Goal: Task Accomplishment & Management: Complete application form

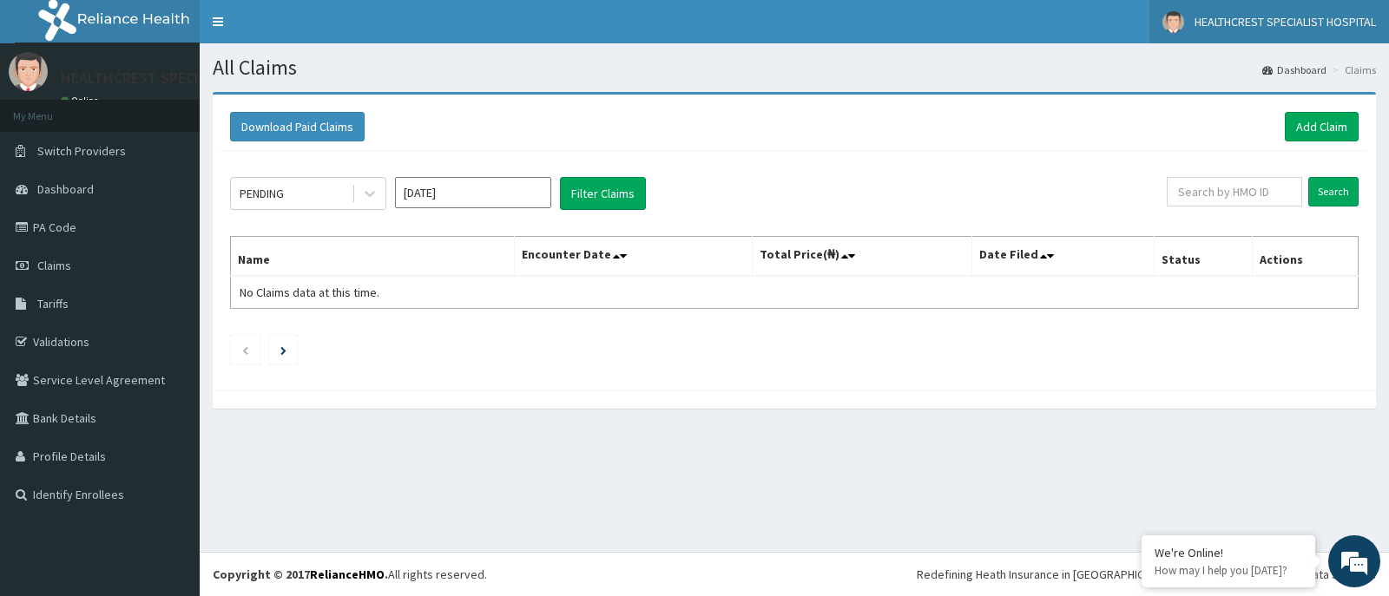
click at [1273, 26] on span "HEALTHCREST SPECIALIST HOSPITAL" at bounding box center [1284, 22] width 181 height 16
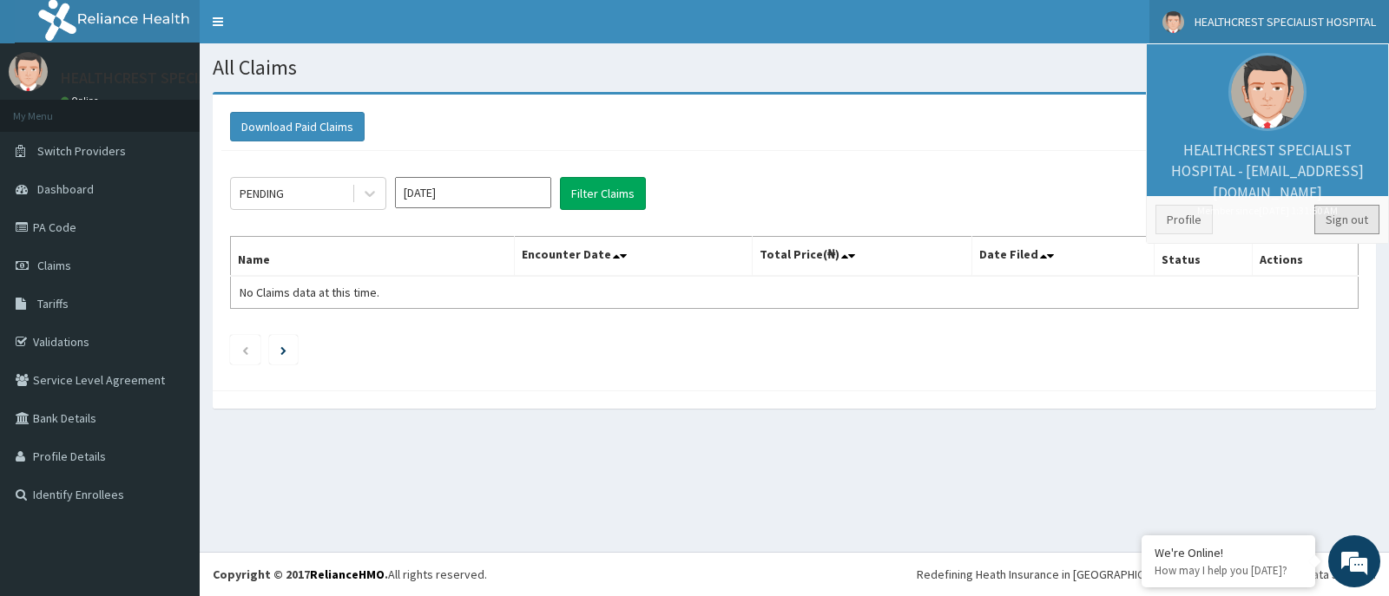
click at [1350, 223] on link "Sign out" at bounding box center [1346, 220] width 65 height 30
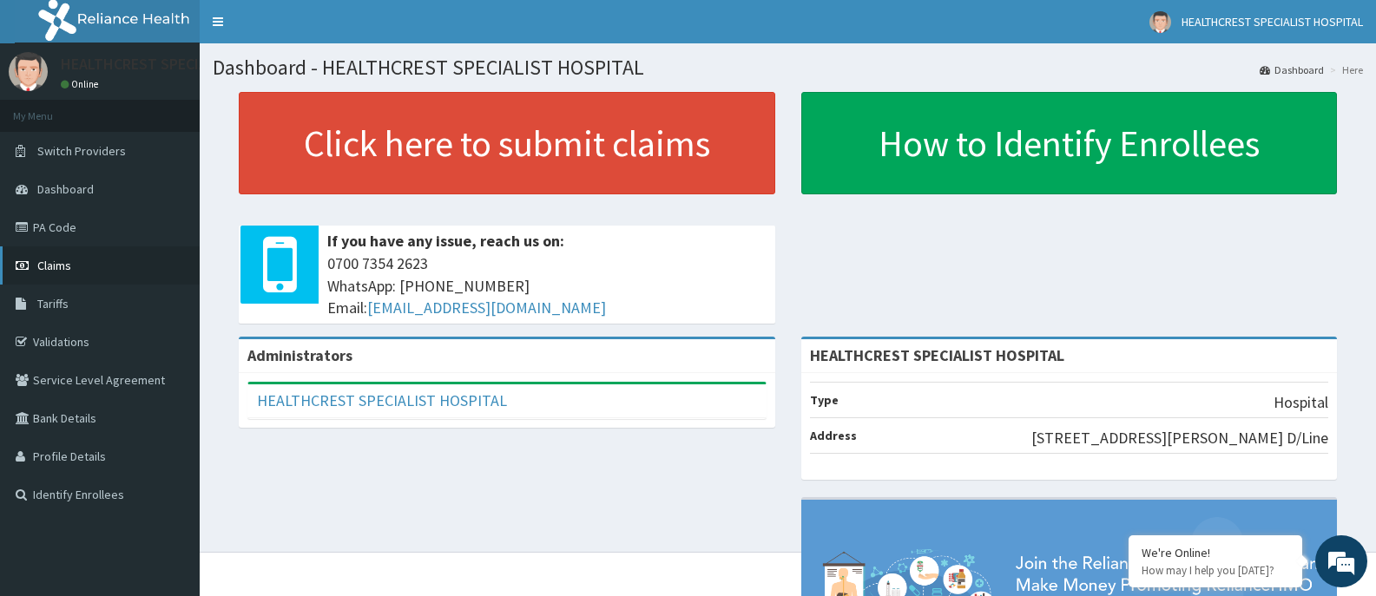
click at [47, 260] on span "Claims" at bounding box center [54, 266] width 34 height 16
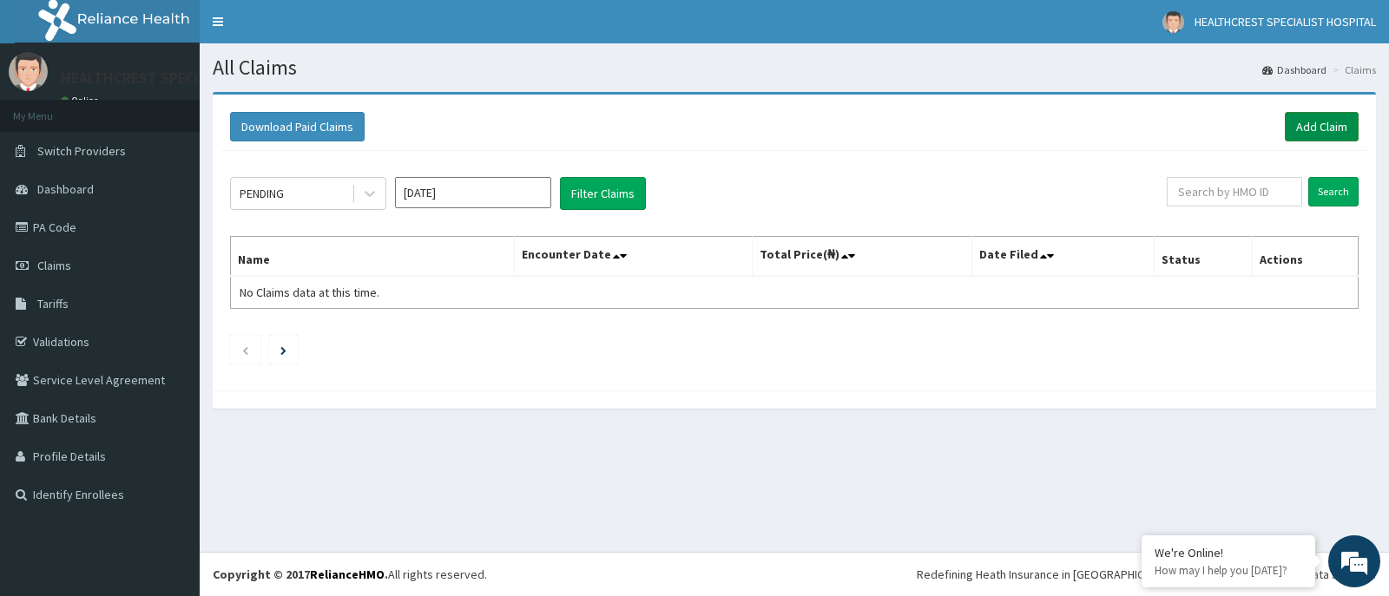
click at [1305, 123] on link "Add Claim" at bounding box center [1322, 127] width 74 height 30
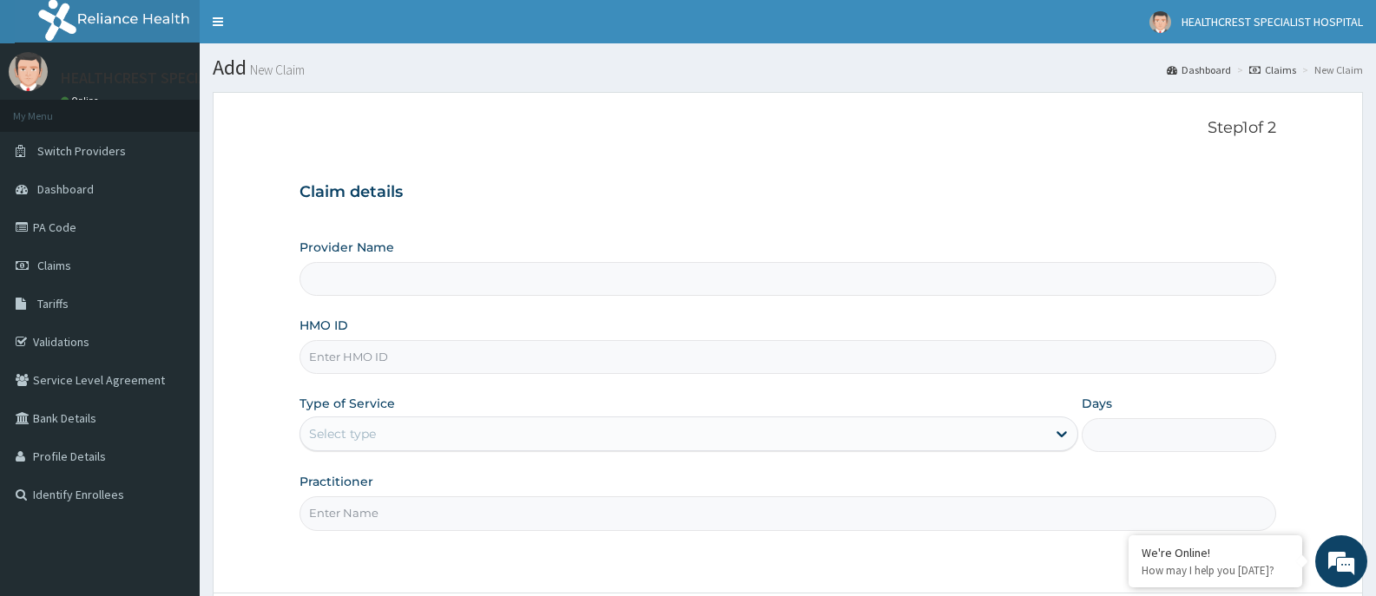
type input "HEALTHCREST SPECIALIST HOSPITAL"
click at [651, 358] on input "HMO ID" at bounding box center [787, 357] width 976 height 34
click at [585, 208] on div "Claim details Provider Name HEALTHCREST SPECIALIST HOSPITAL HMO ID Type of Serv…" at bounding box center [787, 348] width 976 height 365
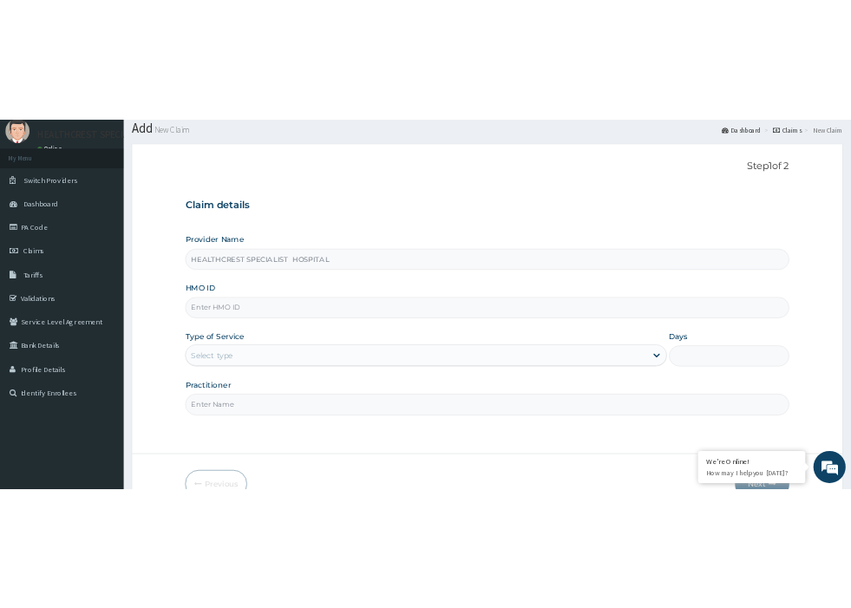
scroll to position [153, 0]
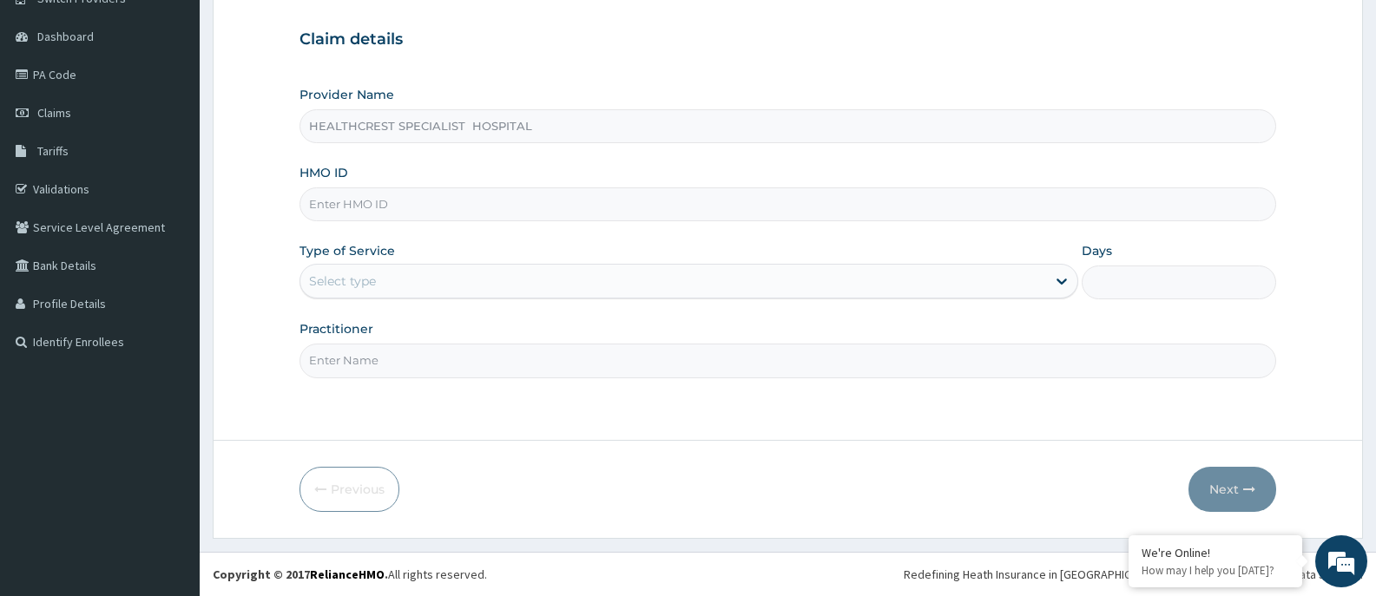
drag, startPoint x: 441, startPoint y: 200, endPoint x: 490, endPoint y: 202, distance: 49.5
click at [441, 200] on input "HMO ID" at bounding box center [787, 204] width 976 height 34
type input "MTA/10002/A"
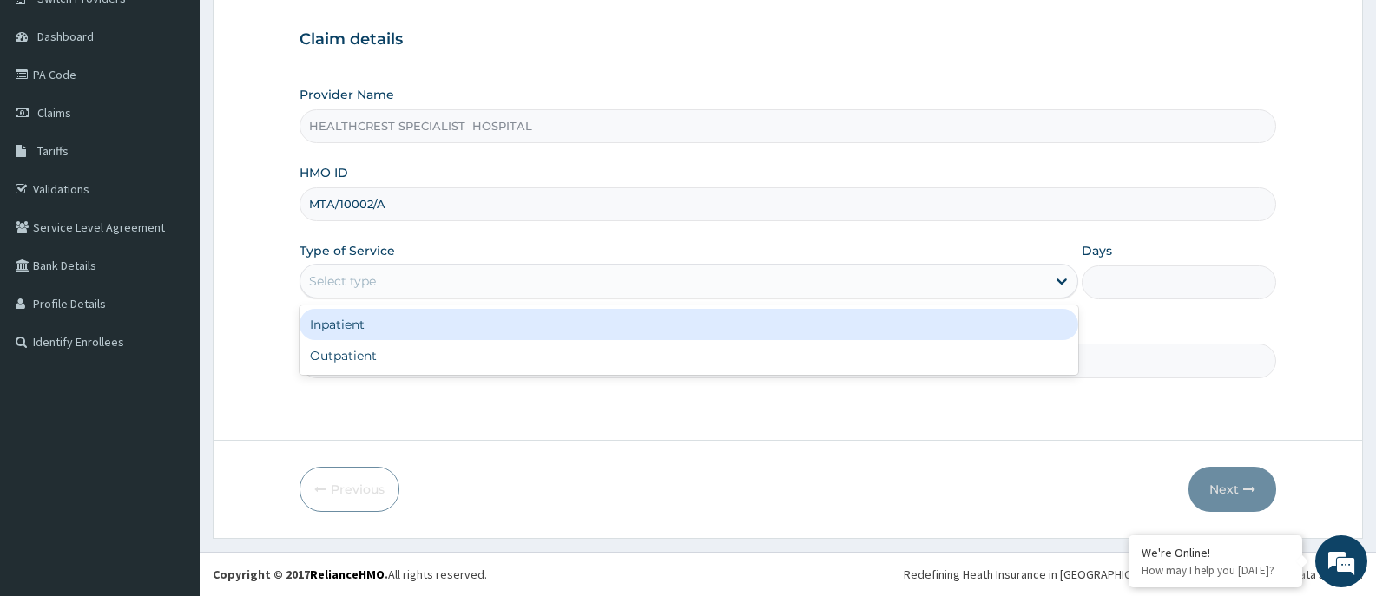
click at [467, 286] on div "Select type" at bounding box center [672, 281] width 745 height 28
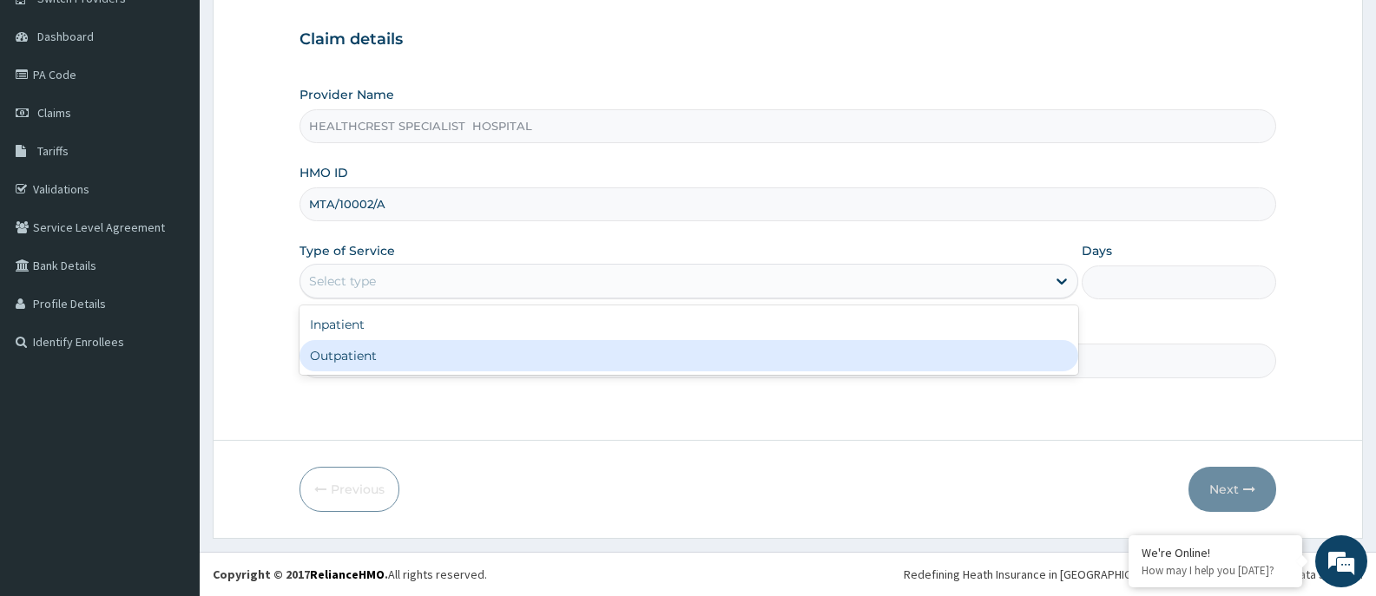
click at [472, 356] on div "Outpatient" at bounding box center [688, 355] width 778 height 31
type input "1"
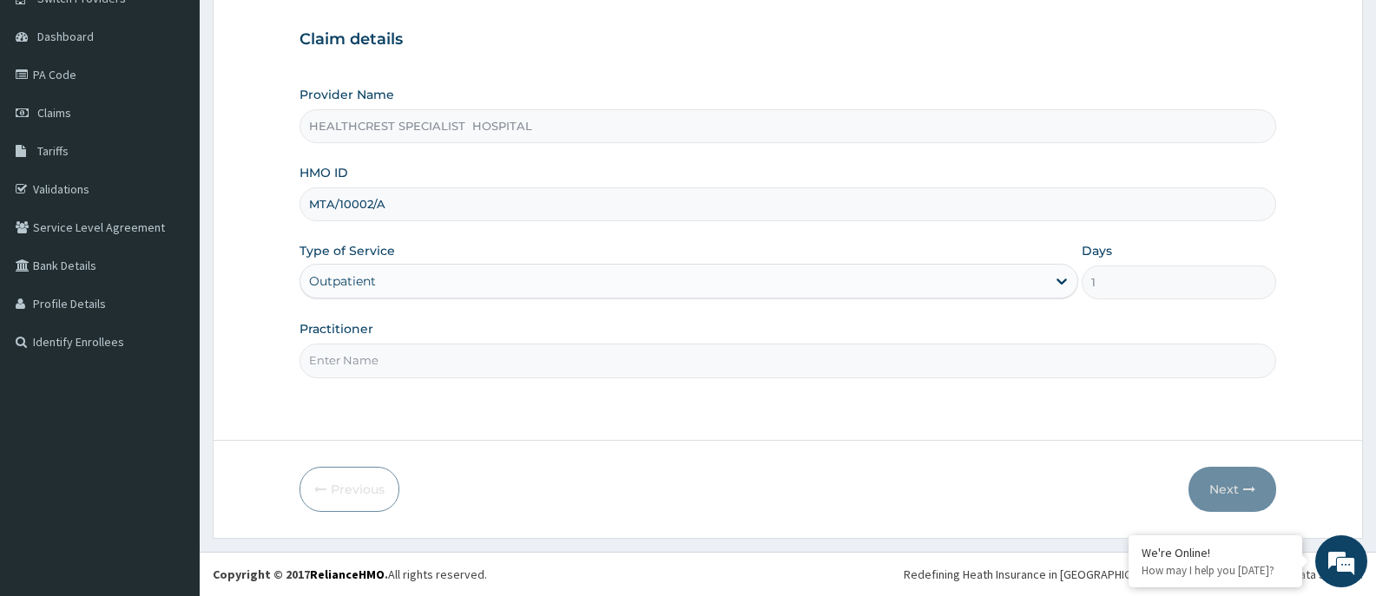
click at [458, 365] on input "Practitioner" at bounding box center [787, 361] width 976 height 34
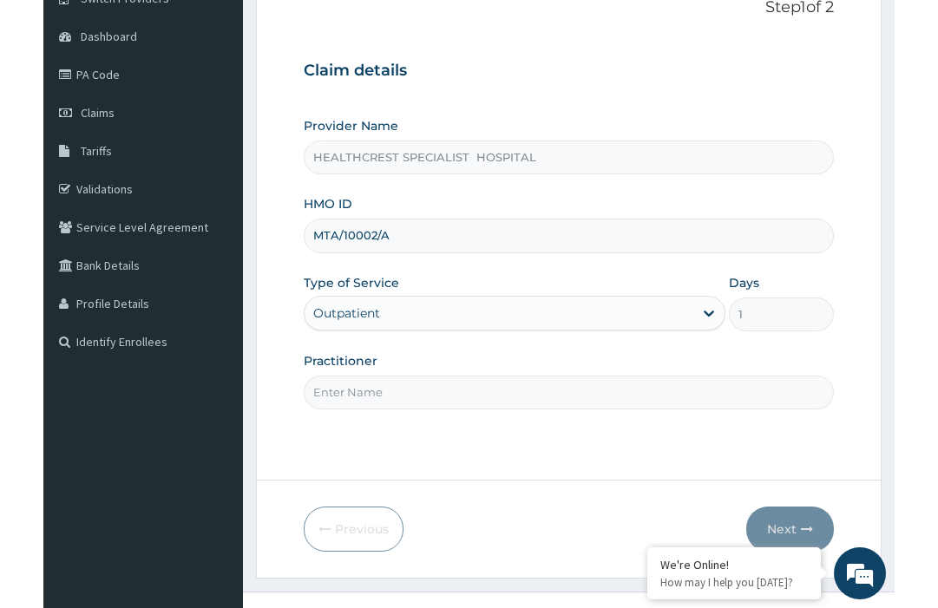
scroll to position [149, 0]
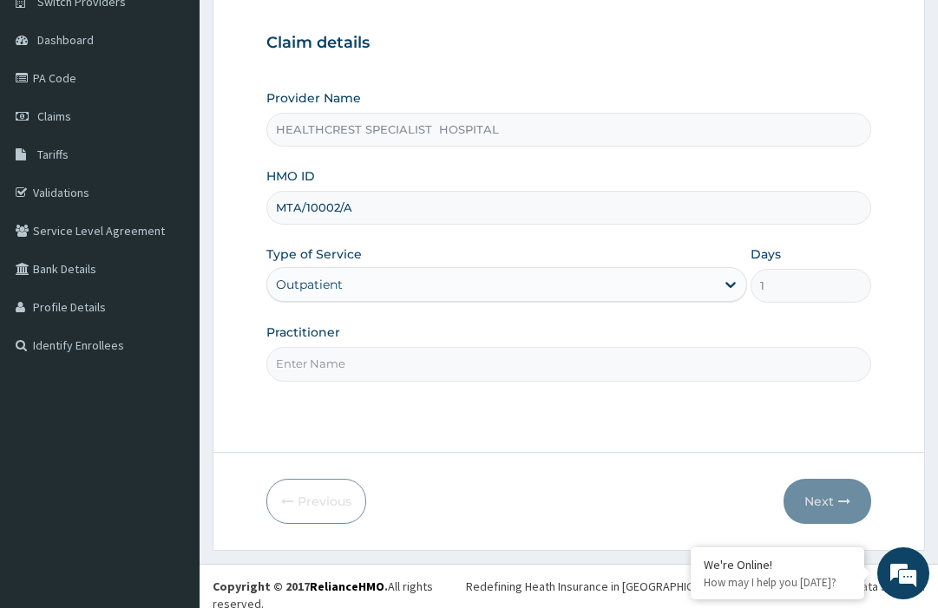
click at [557, 142] on input "HEALTHCREST SPECIALIST HOSPITAL" at bounding box center [568, 130] width 604 height 34
click at [570, 67] on div "Claim details Provider Name HEALTHCREST SPECIALIST HOSPITAL HMO ID MTA/10002/A …" at bounding box center [568, 198] width 604 height 365
click at [482, 233] on div "Provider Name HEALTHCREST SPECIALIST HOSPITAL HMO ID MTA/10002/A Type of Servic…" at bounding box center [568, 235] width 604 height 292
click at [481, 361] on input "Practitioner" at bounding box center [568, 364] width 604 height 34
type input "[PERSON_NAME]"
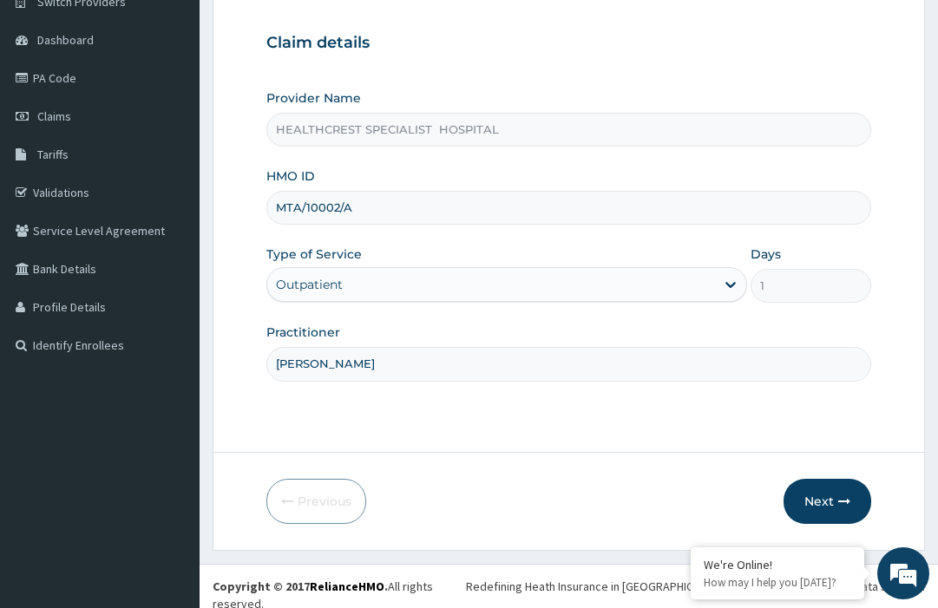
drag, startPoint x: 357, startPoint y: 209, endPoint x: 279, endPoint y: 210, distance: 78.1
click at [279, 210] on input "MTA/10002/A" at bounding box center [568, 208] width 604 height 34
click at [65, 115] on span "Claims" at bounding box center [54, 116] width 34 height 16
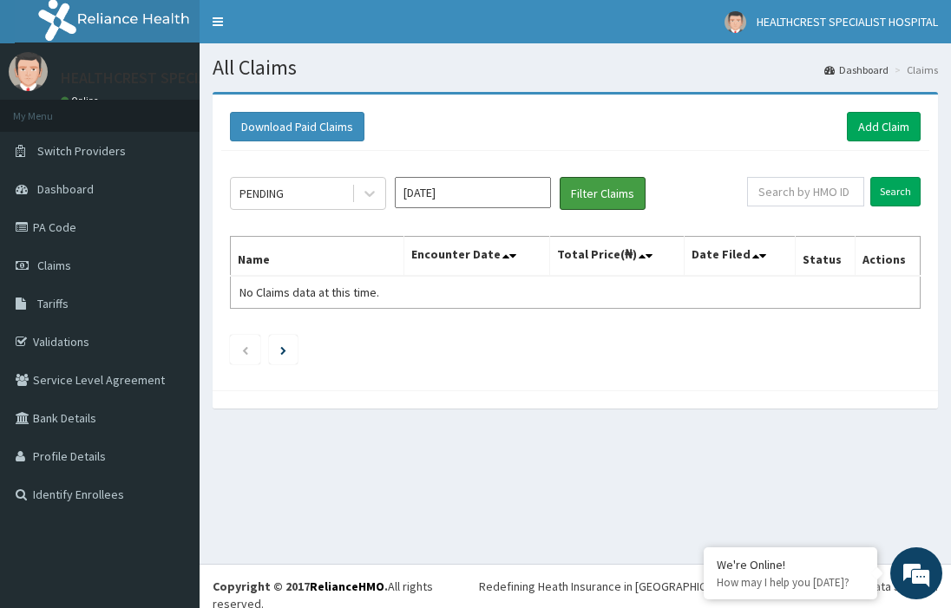
click at [614, 194] on button "Filter Claims" at bounding box center [603, 193] width 86 height 33
click at [598, 193] on button "Filter Claims" at bounding box center [603, 193] width 86 height 33
click at [462, 200] on input "Aug 2025" at bounding box center [473, 192] width 156 height 31
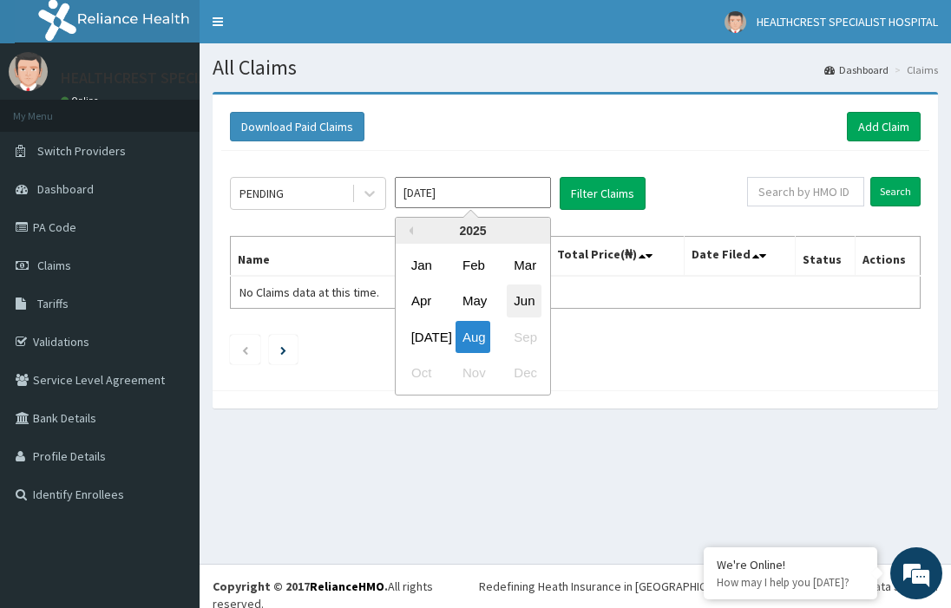
click at [521, 299] on div "Jun" at bounding box center [524, 302] width 35 height 32
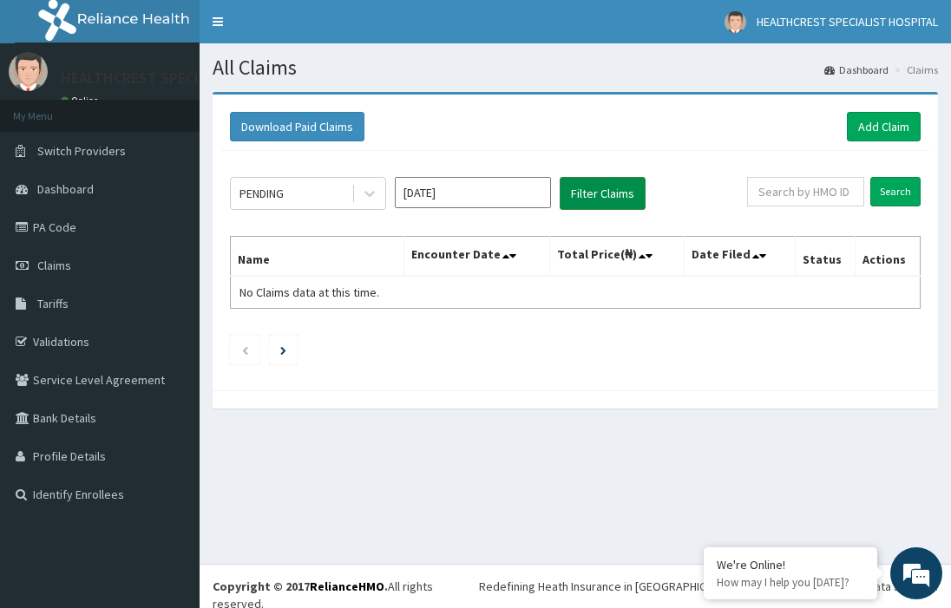
click at [599, 194] on button "Filter Claims" at bounding box center [603, 193] width 86 height 33
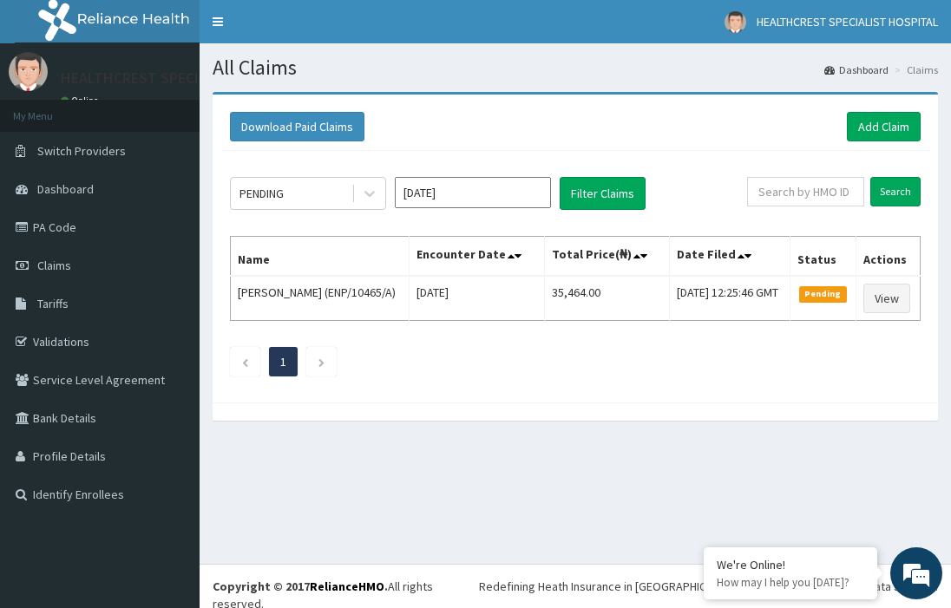
click at [505, 194] on input "Jun 2025" at bounding box center [473, 192] width 156 height 31
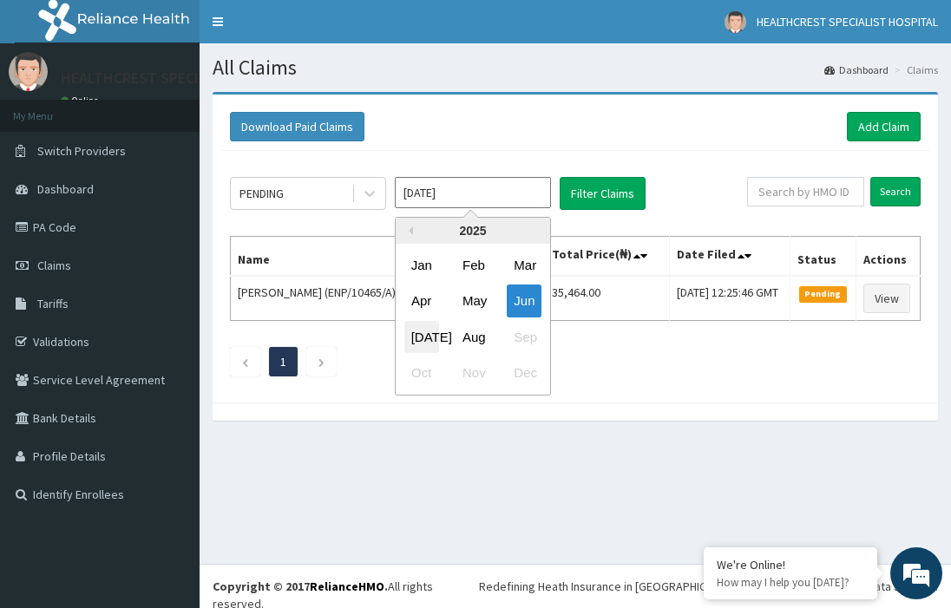
click at [424, 333] on div "Jul" at bounding box center [421, 337] width 35 height 32
type input "Jul 2025"
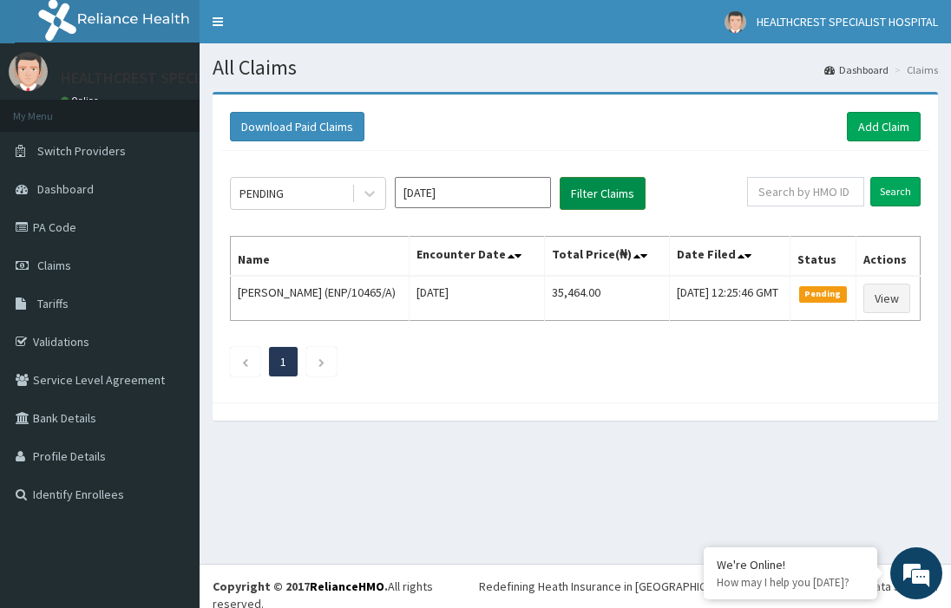
click at [586, 192] on button "Filter Claims" at bounding box center [603, 193] width 86 height 33
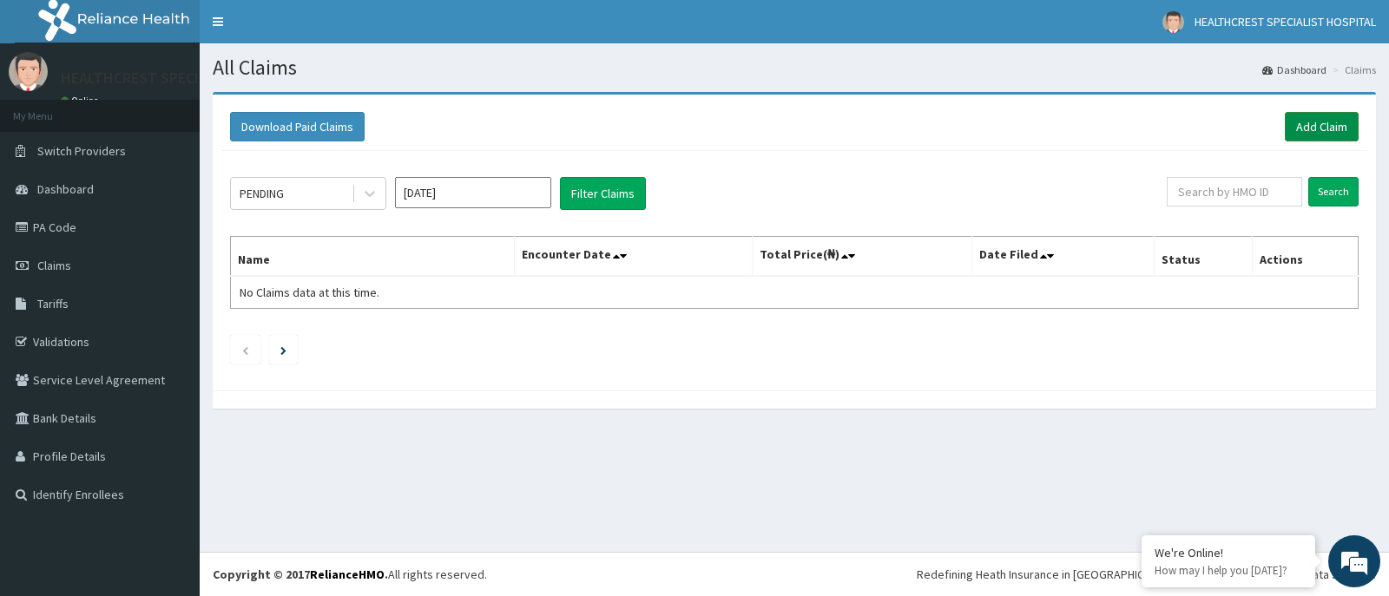
click at [950, 122] on link "Add Claim" at bounding box center [1322, 127] width 74 height 30
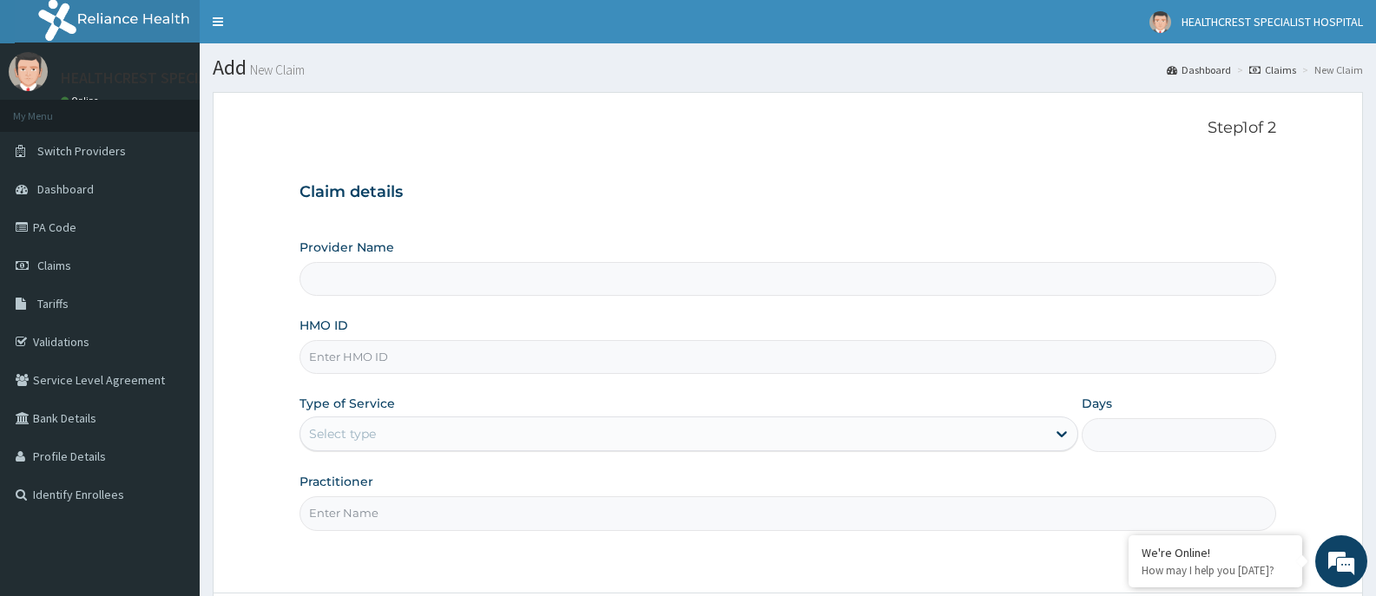
type input "HEALTHCREST SPECIALIST HOSPITAL"
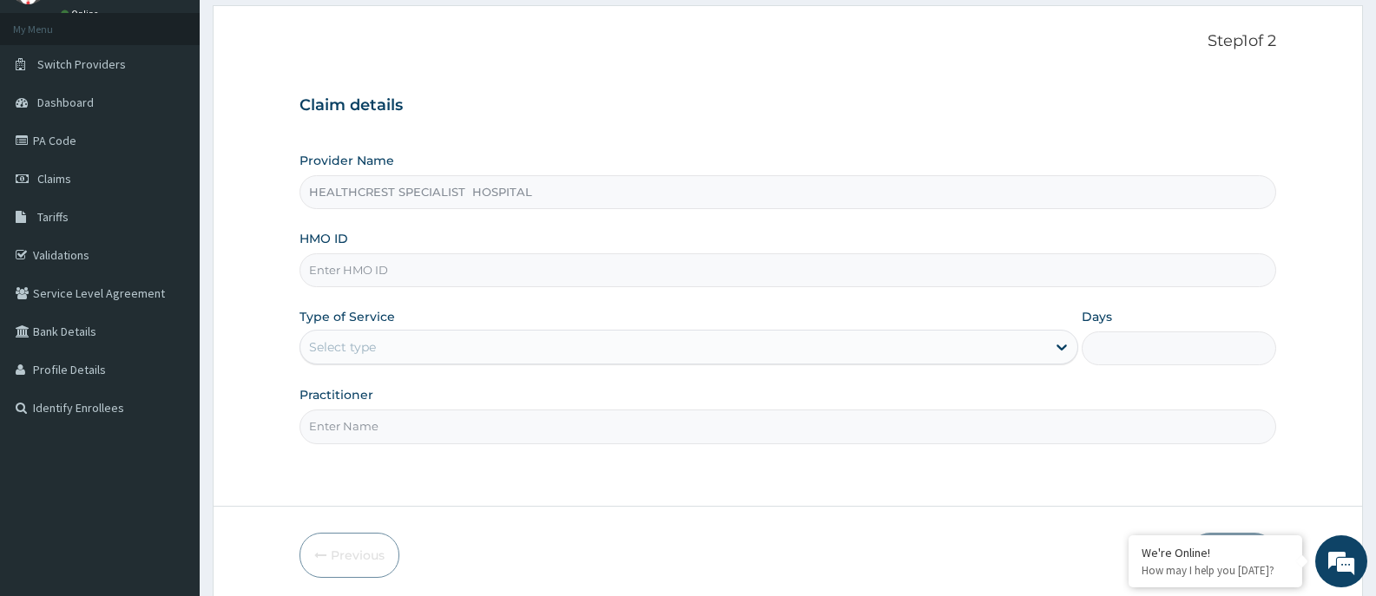
scroll to position [153, 0]
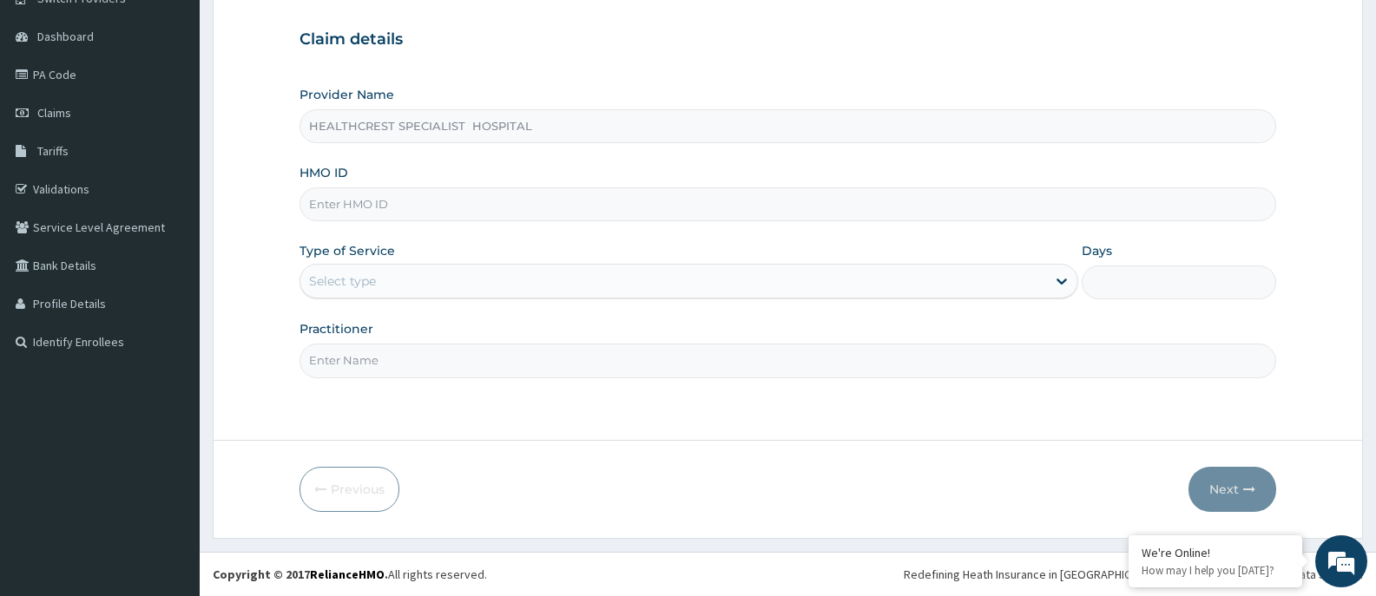
click at [511, 203] on input "HMO ID" at bounding box center [787, 204] width 976 height 34
paste input "MTA/10002/A"
type input "MTA/10002/A"
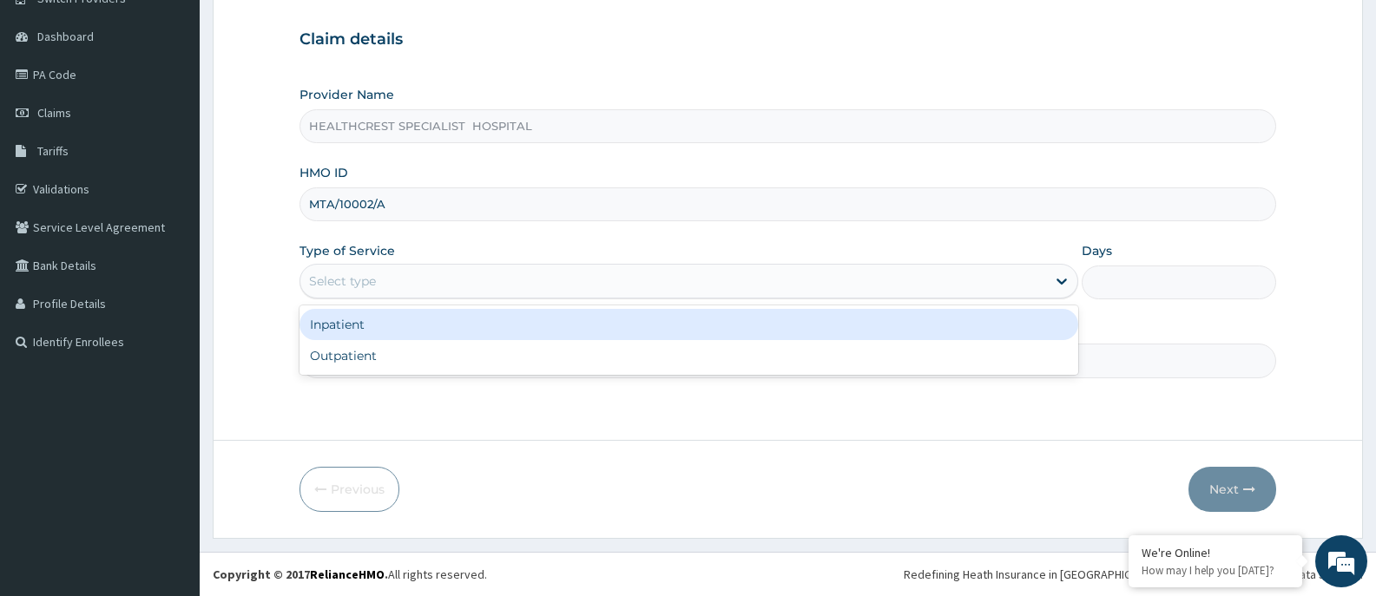
click at [516, 286] on div "Select type" at bounding box center [672, 281] width 745 height 28
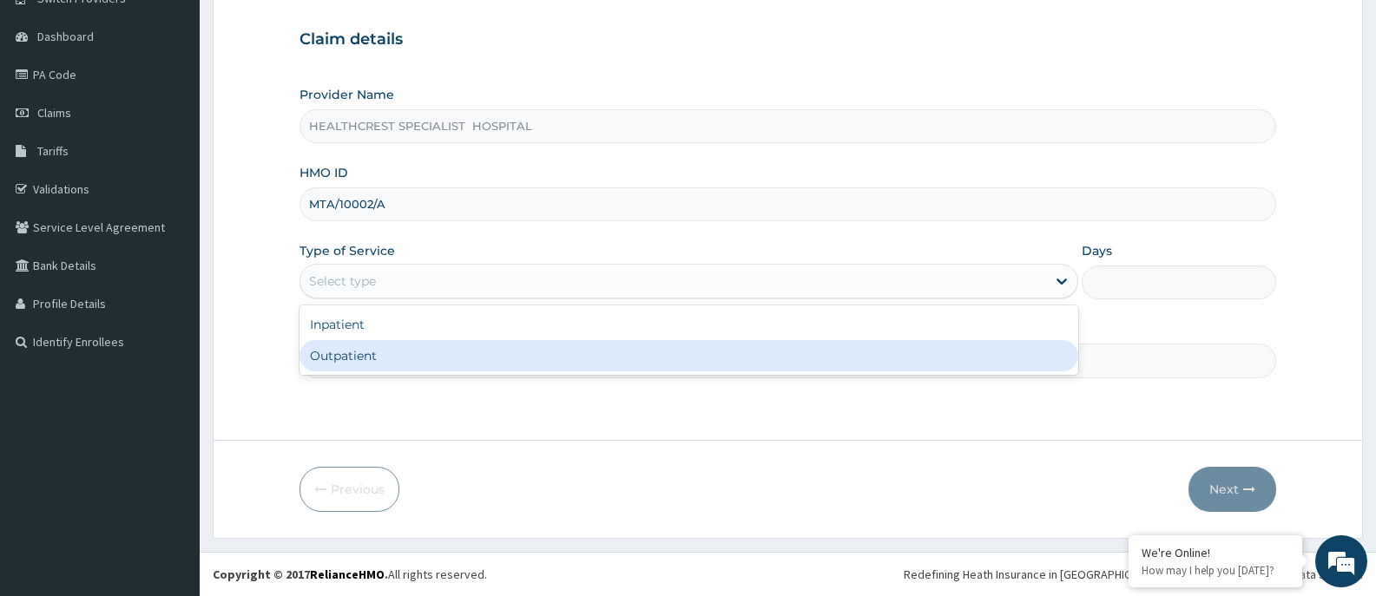
click at [487, 358] on div "Outpatient" at bounding box center [688, 355] width 778 height 31
type input "1"
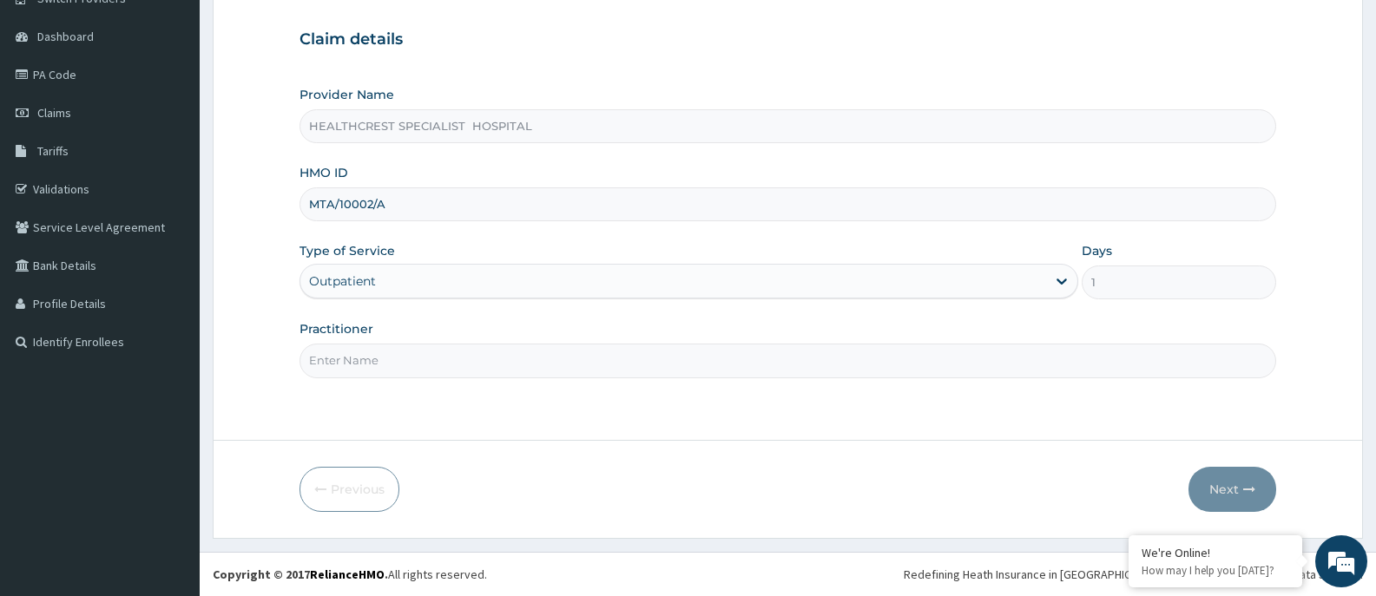
click at [831, 364] on input "Practitioner" at bounding box center [787, 361] width 976 height 34
type input "DR. DAGOGO S. ABAM"
click at [1237, 483] on button "Next" at bounding box center [1232, 489] width 88 height 45
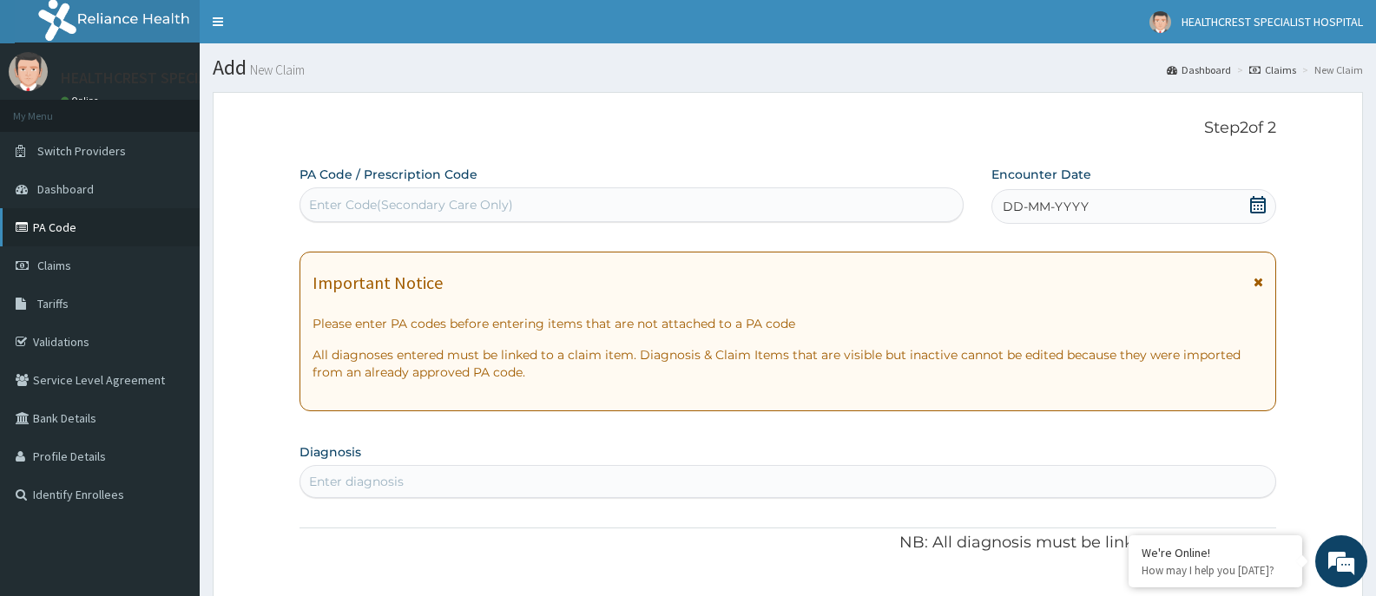
click at [56, 225] on link "PA Code" at bounding box center [100, 227] width 200 height 38
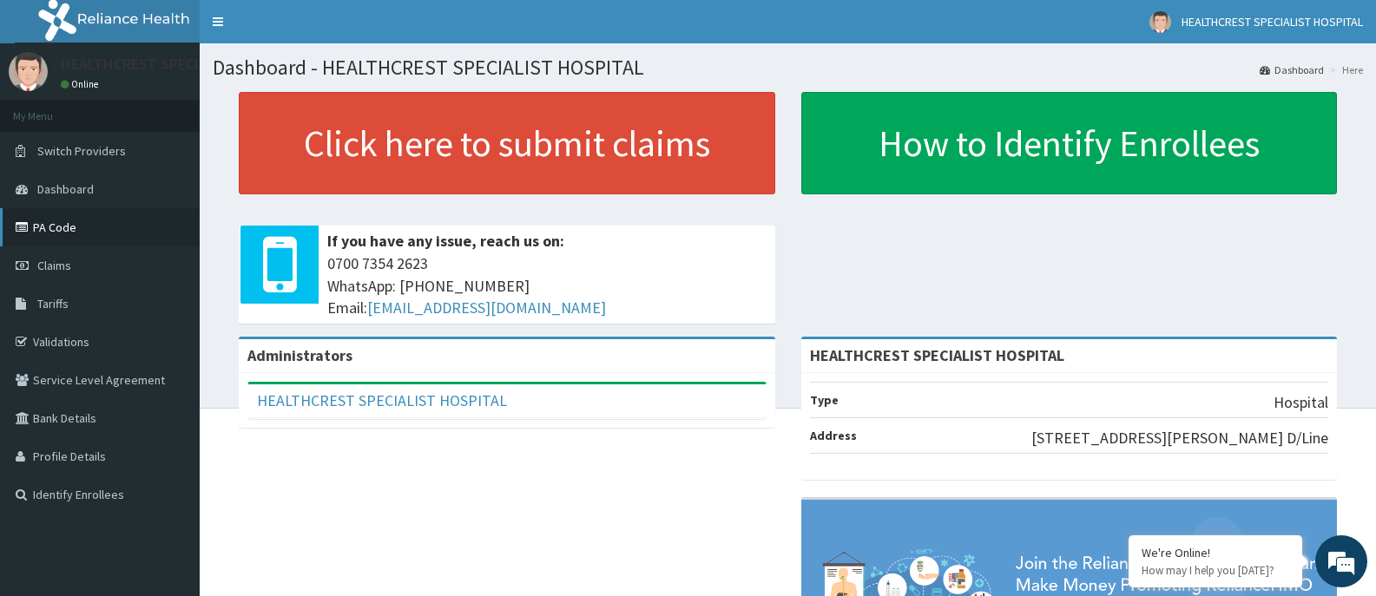
click at [44, 227] on link "PA Code" at bounding box center [100, 227] width 200 height 38
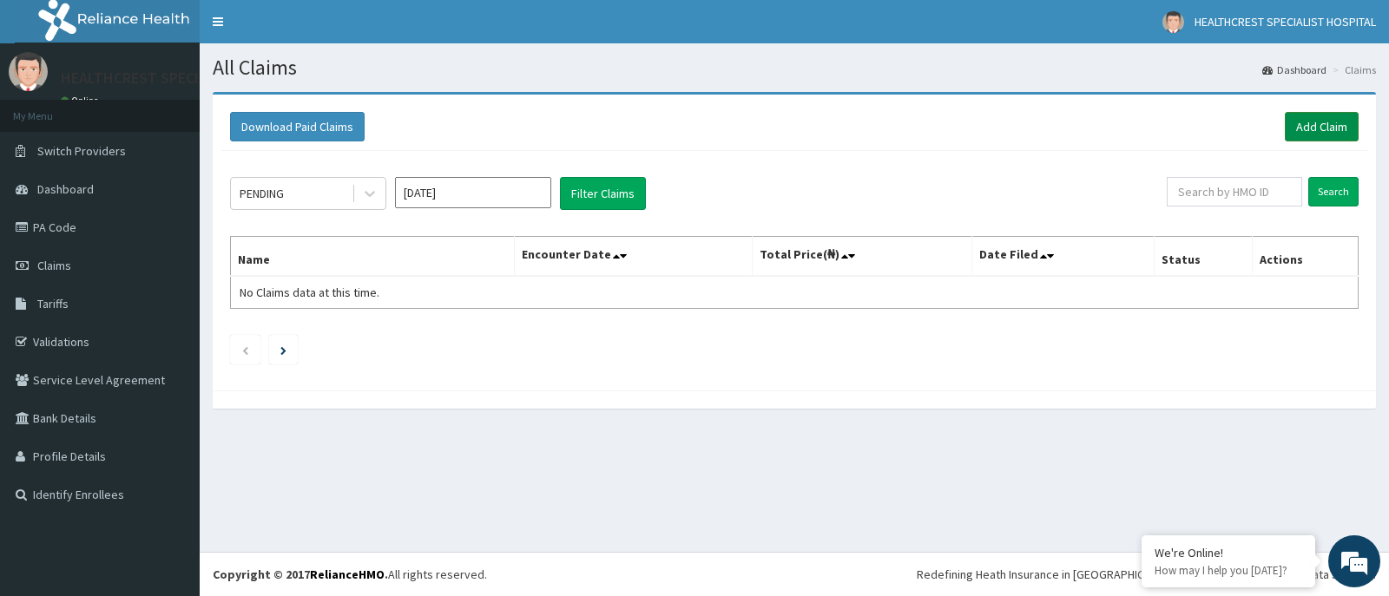
click at [1324, 124] on link "Add Claim" at bounding box center [1322, 127] width 74 height 30
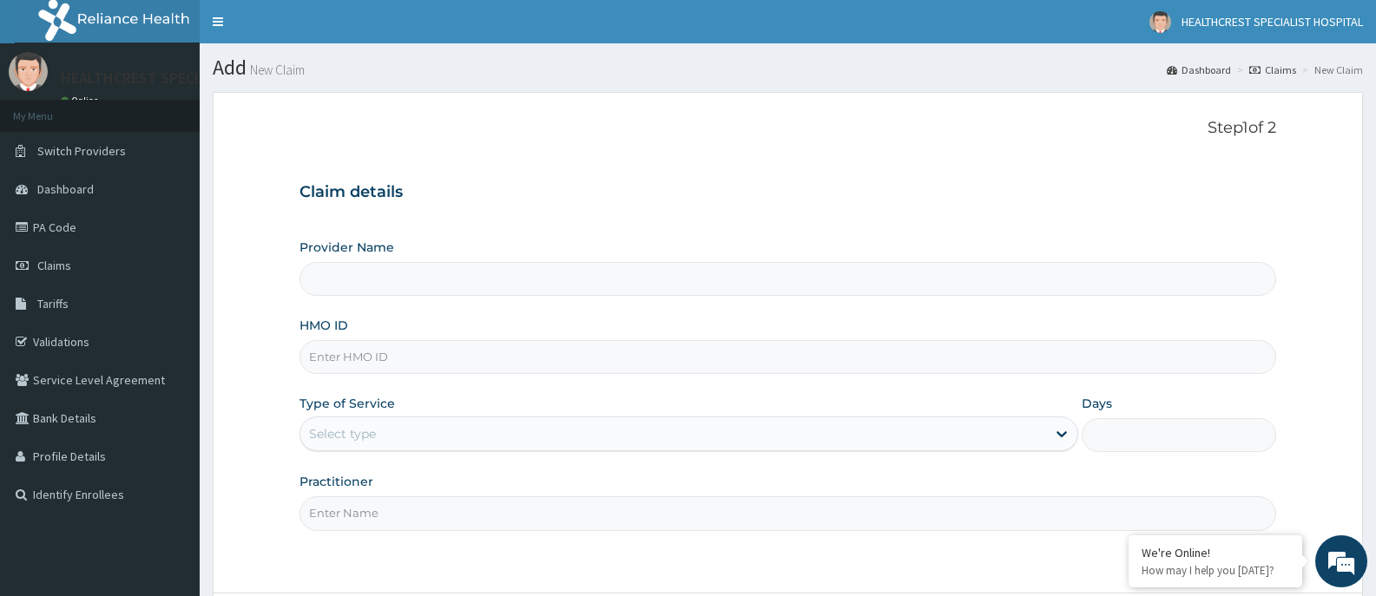
type input "HEALTHCREST SPECIALIST HOSPITAL"
click at [516, 358] on input "HMO ID" at bounding box center [787, 357] width 976 height 34
paste input "MTA/10002/A"
type input "MTA/10002/A"
click at [542, 297] on div "Provider Name HEALTHCREST SPECIALIST HOSPITAL HMO ID MTA/10002/A Type of Servic…" at bounding box center [787, 385] width 976 height 292
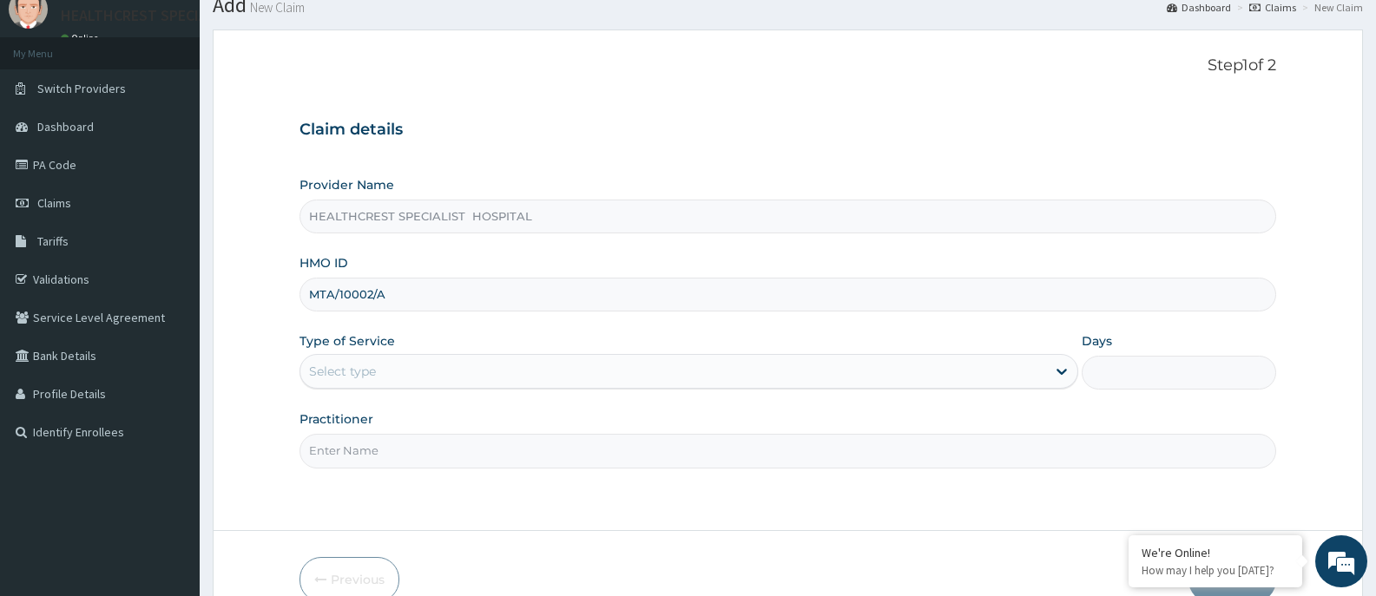
scroll to position [153, 0]
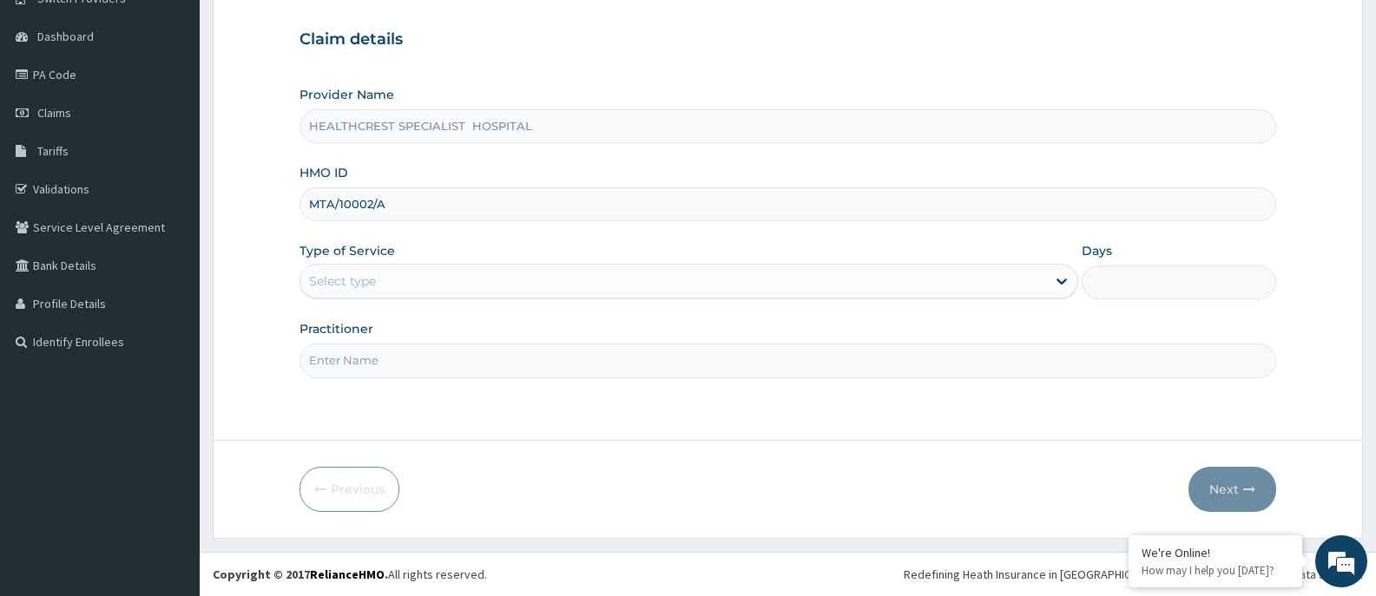
click at [553, 281] on div "Select type" at bounding box center [672, 281] width 745 height 28
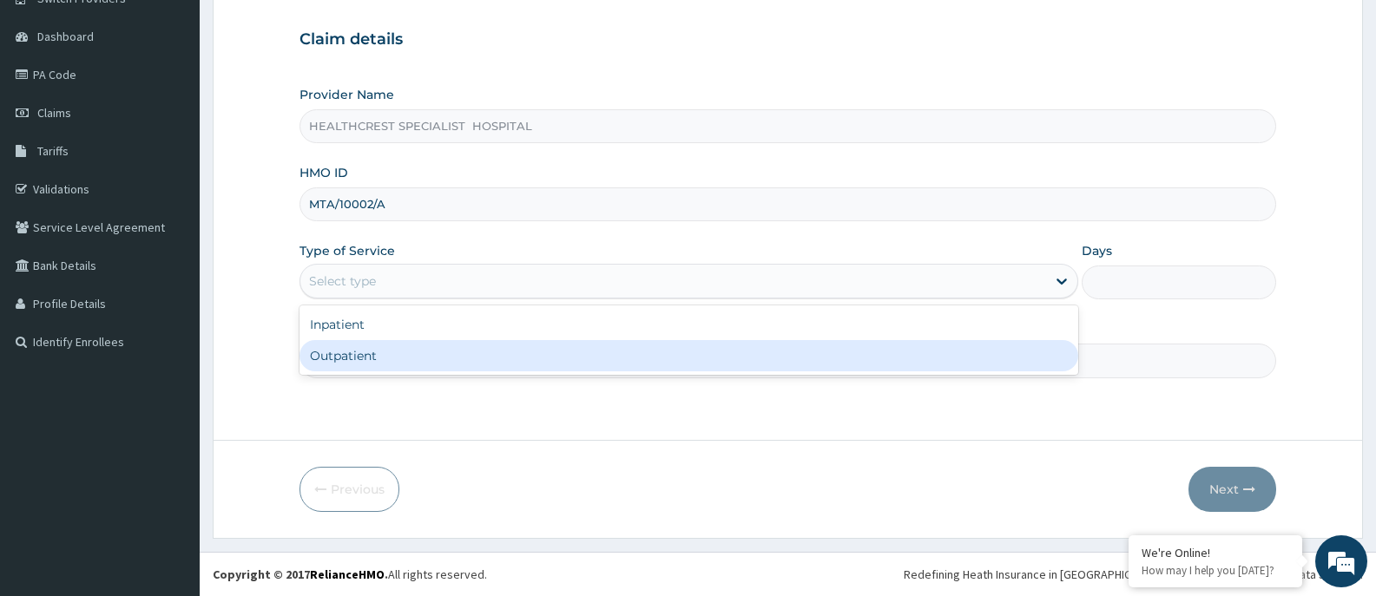
click at [423, 359] on div "Outpatient" at bounding box center [688, 355] width 778 height 31
type input "1"
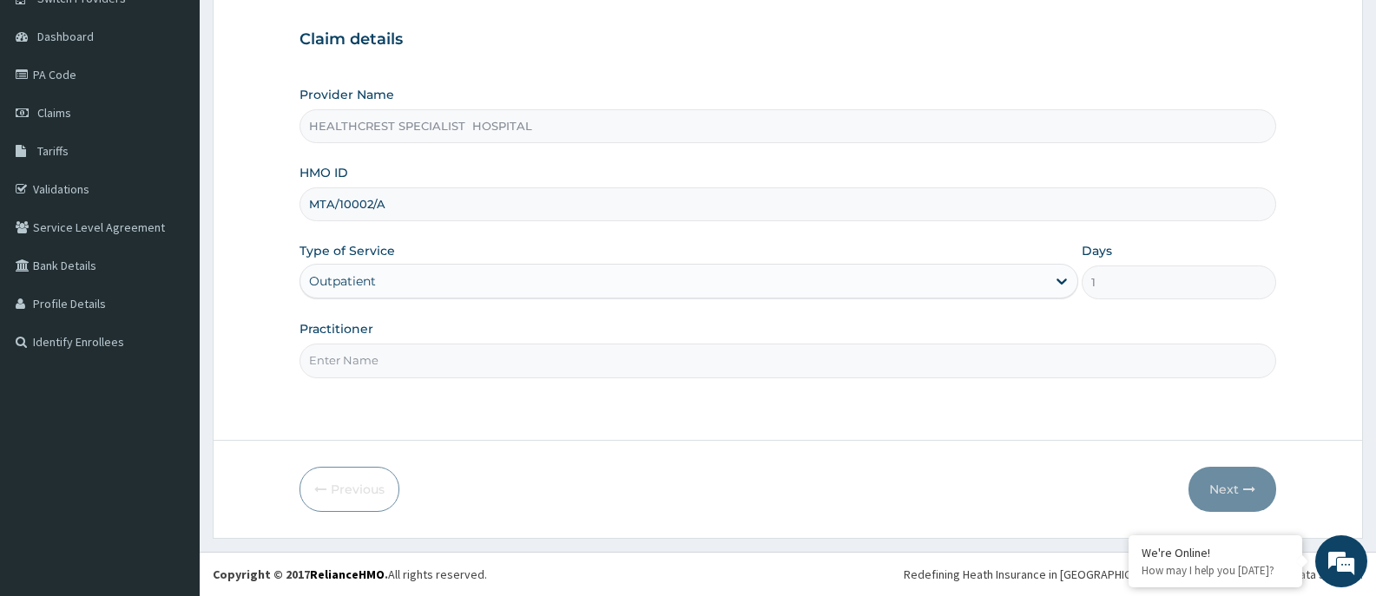
click at [626, 368] on input "Practitioner" at bounding box center [787, 361] width 976 height 34
type input "[PERSON_NAME]"
click at [1224, 487] on button "Next" at bounding box center [1232, 489] width 88 height 45
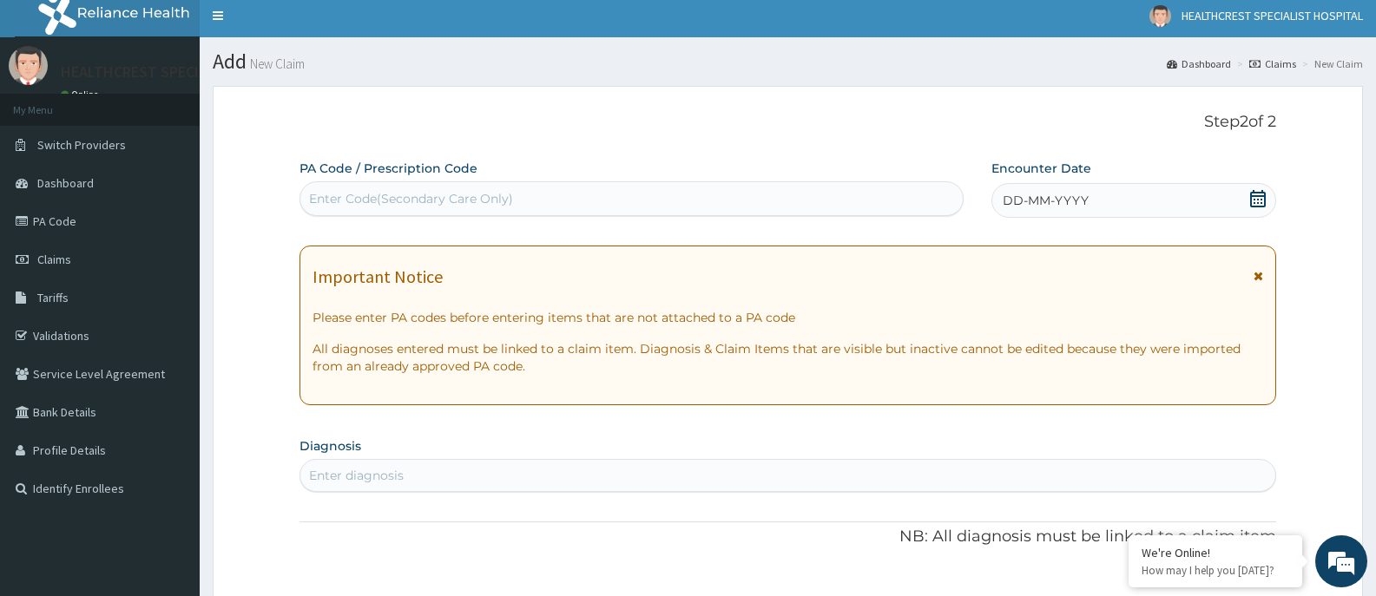
scroll to position [0, 0]
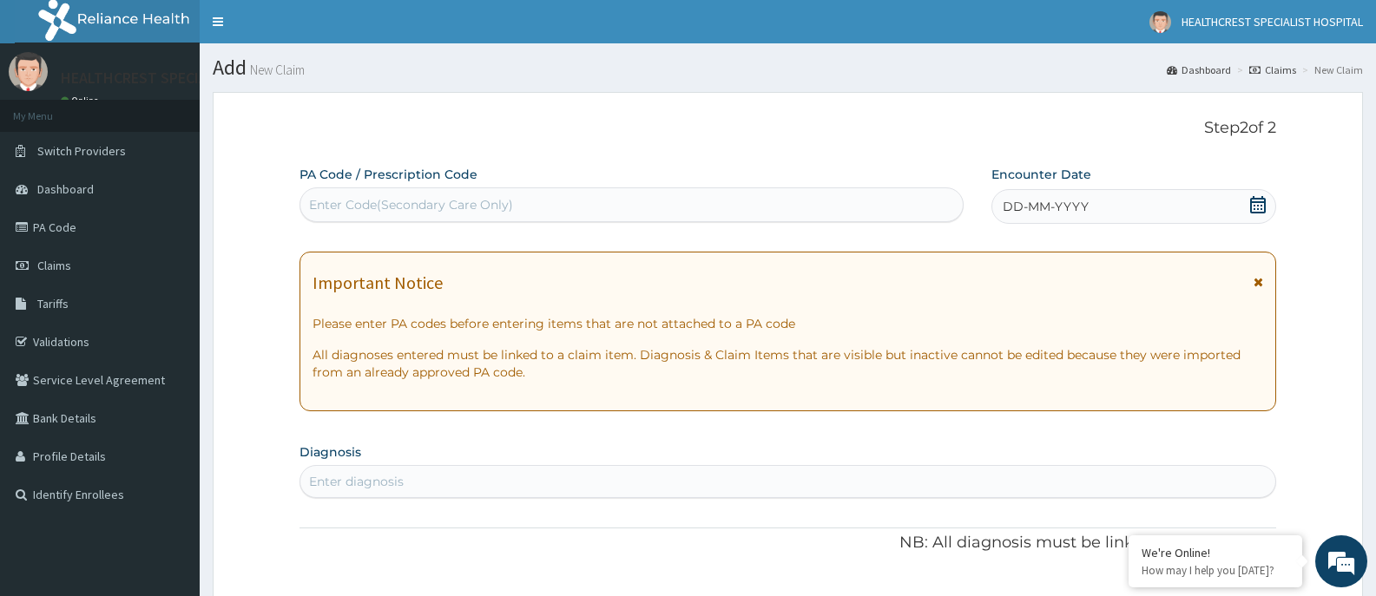
click at [1258, 201] on icon at bounding box center [1258, 204] width 16 height 17
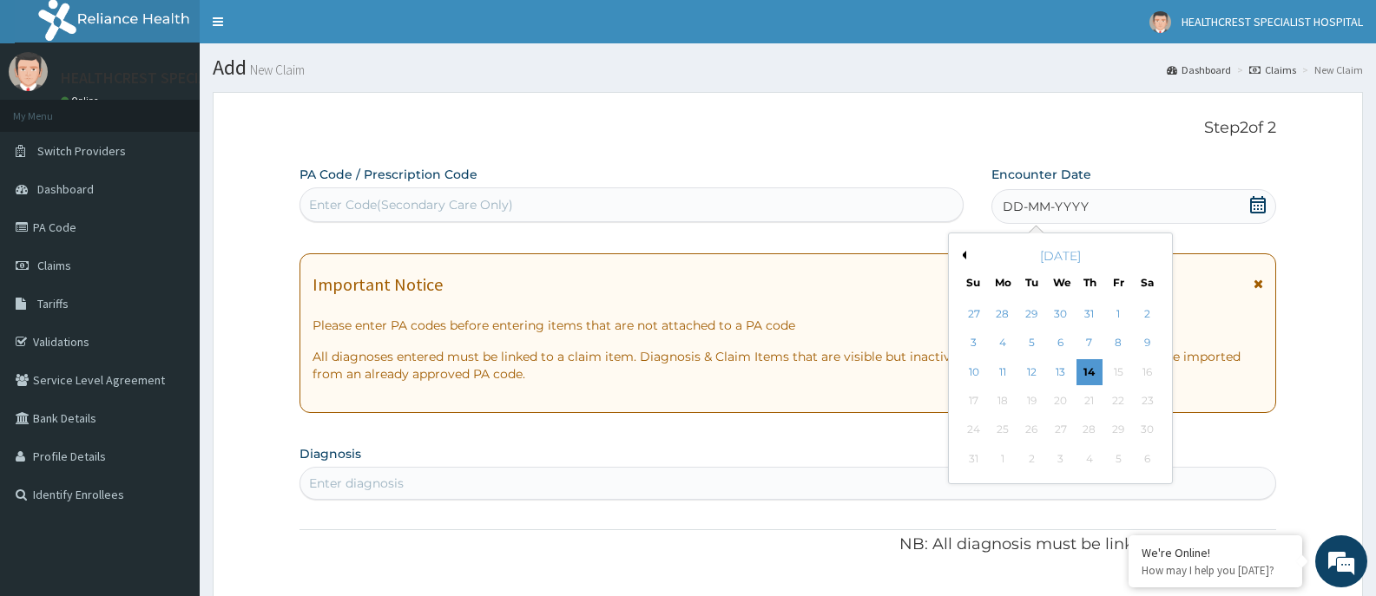
click at [965, 254] on button "Previous Month" at bounding box center [961, 255] width 9 height 9
click at [1116, 372] on div "20" at bounding box center [1118, 372] width 26 height 26
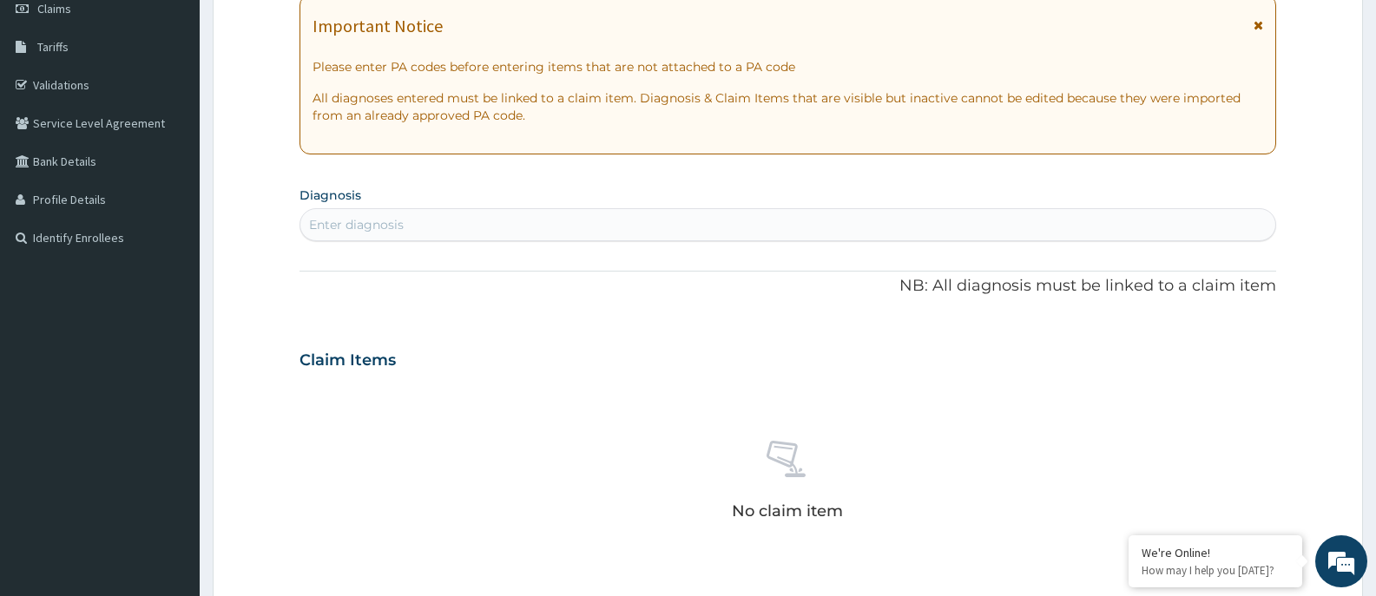
scroll to position [260, 0]
click at [921, 220] on div "Enter diagnosis" at bounding box center [787, 221] width 975 height 28
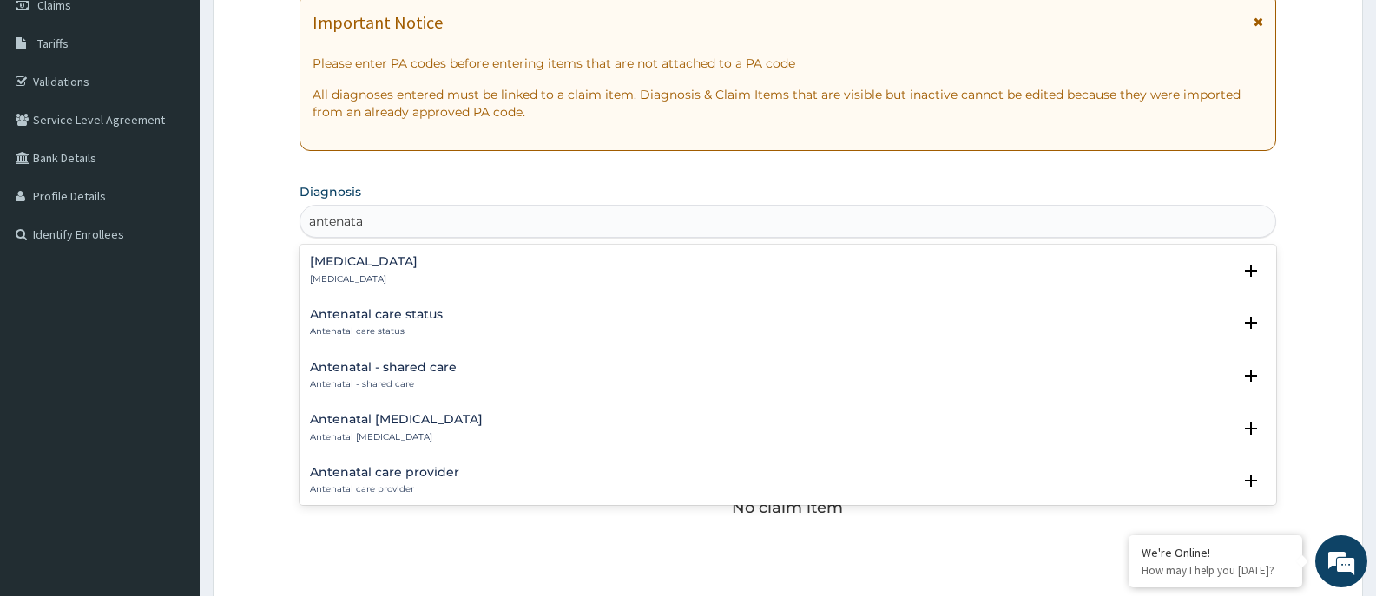
type input "antenatal"
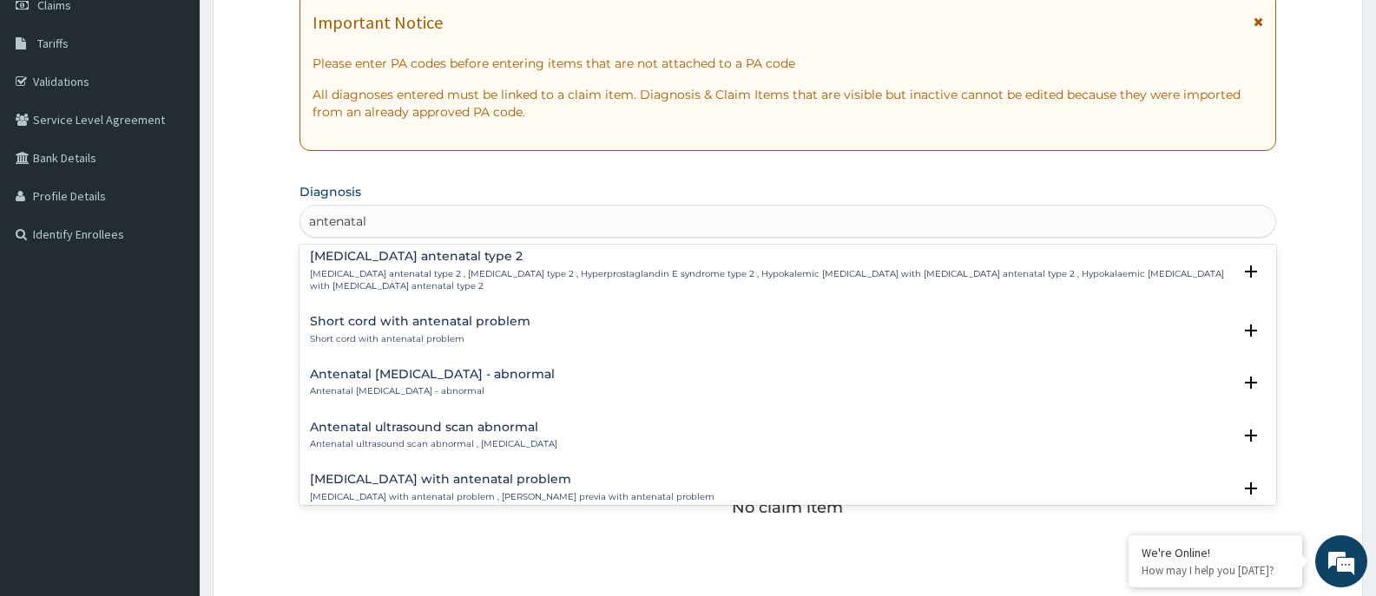
scroll to position [1215, 0]
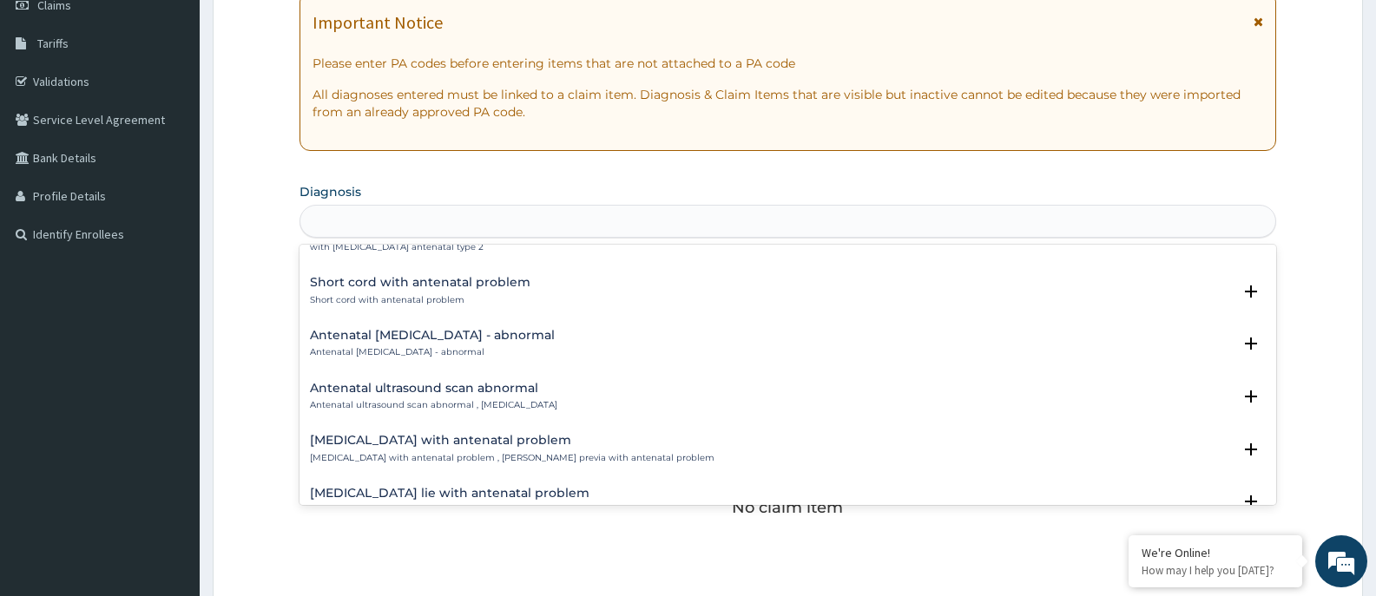
click at [503, 218] on div "antenatal" at bounding box center [787, 221] width 975 height 28
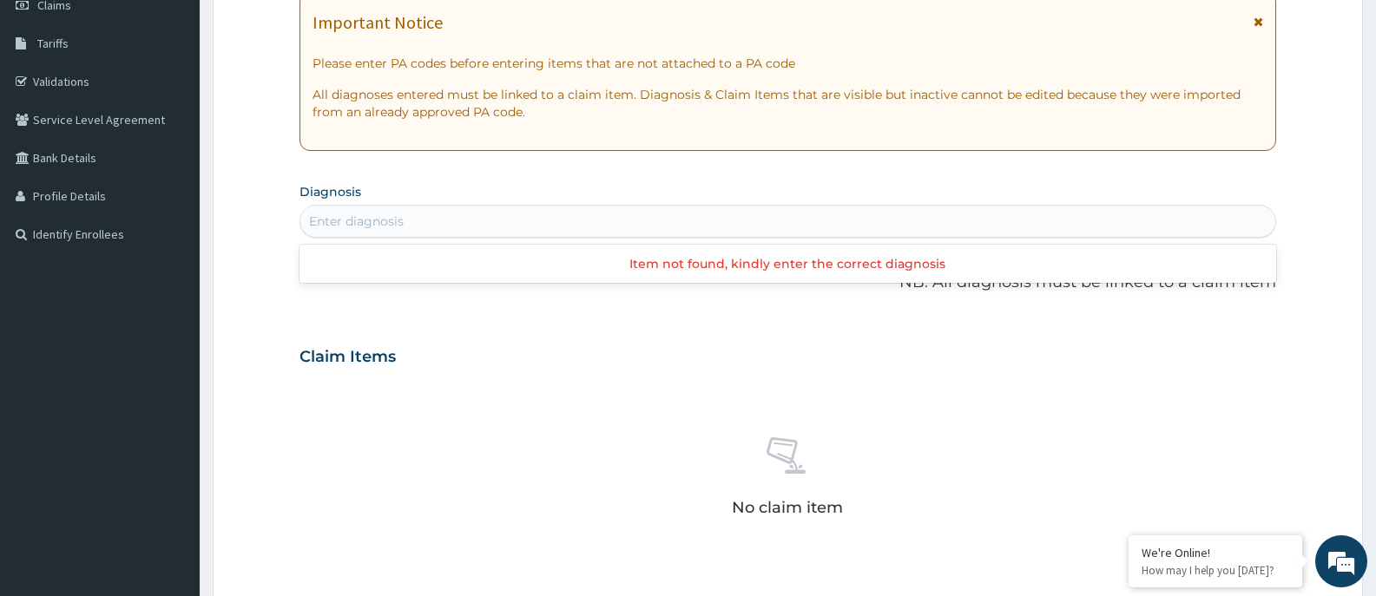
click at [516, 220] on div "Enter diagnosis" at bounding box center [787, 221] width 975 height 28
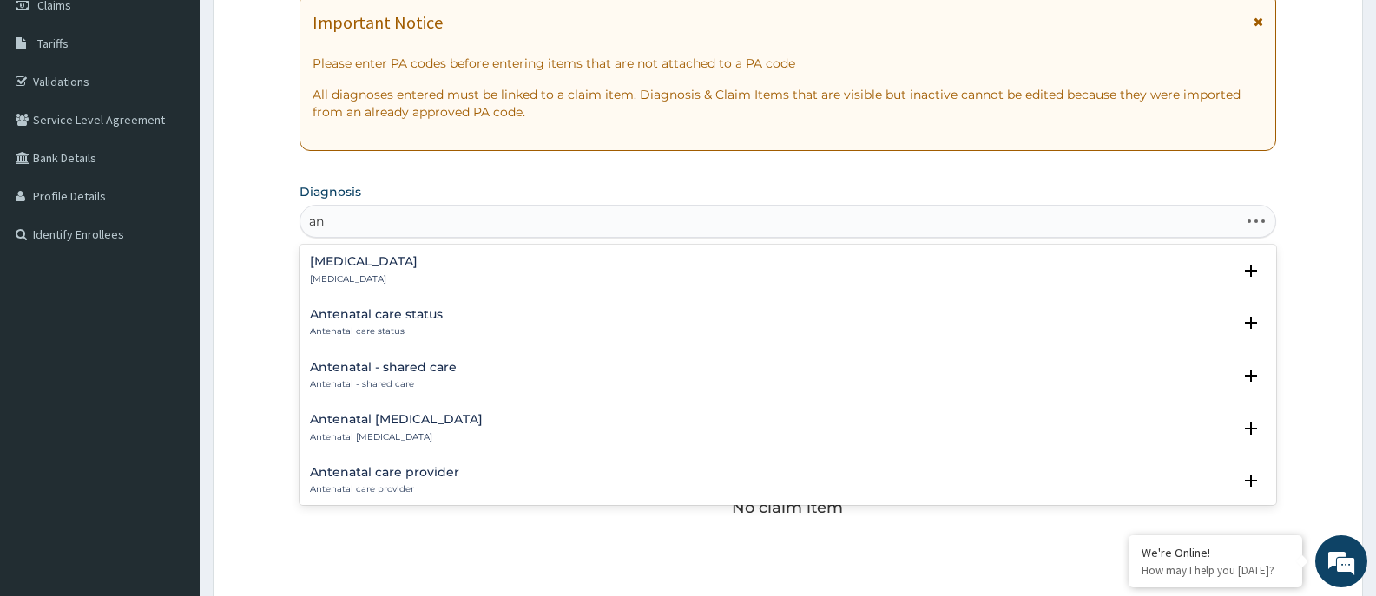
type input "a"
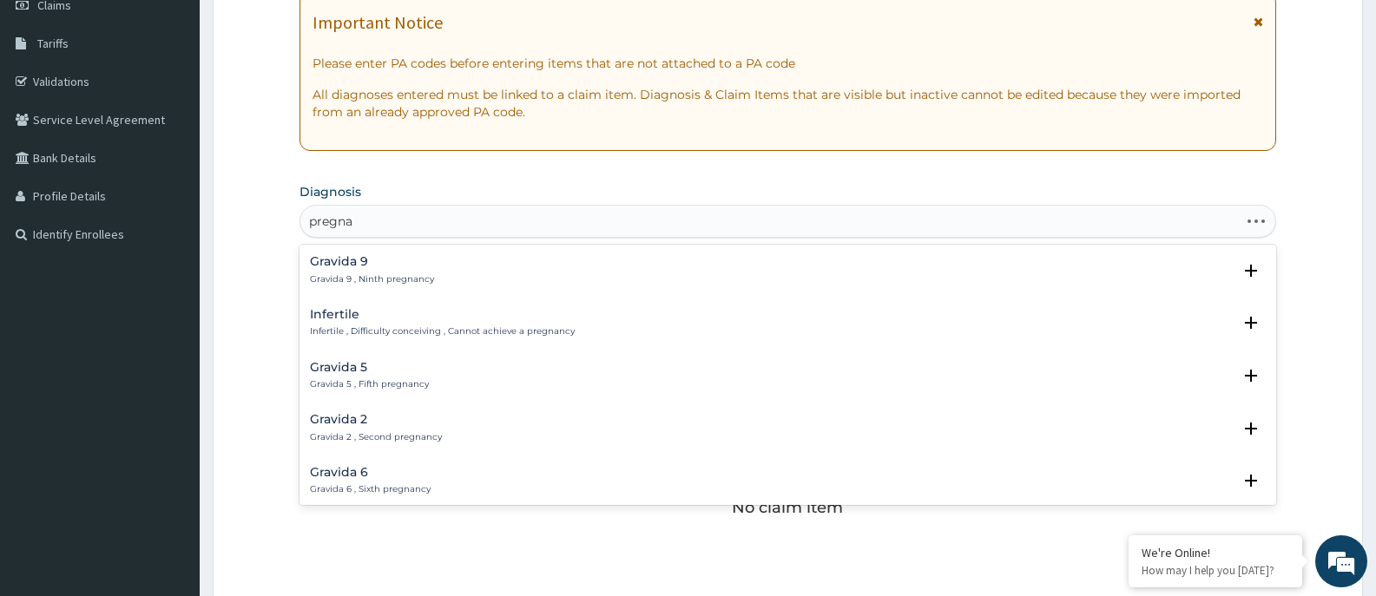
type input "pregnan"
click at [538, 218] on div "pregnan" at bounding box center [787, 221] width 975 height 28
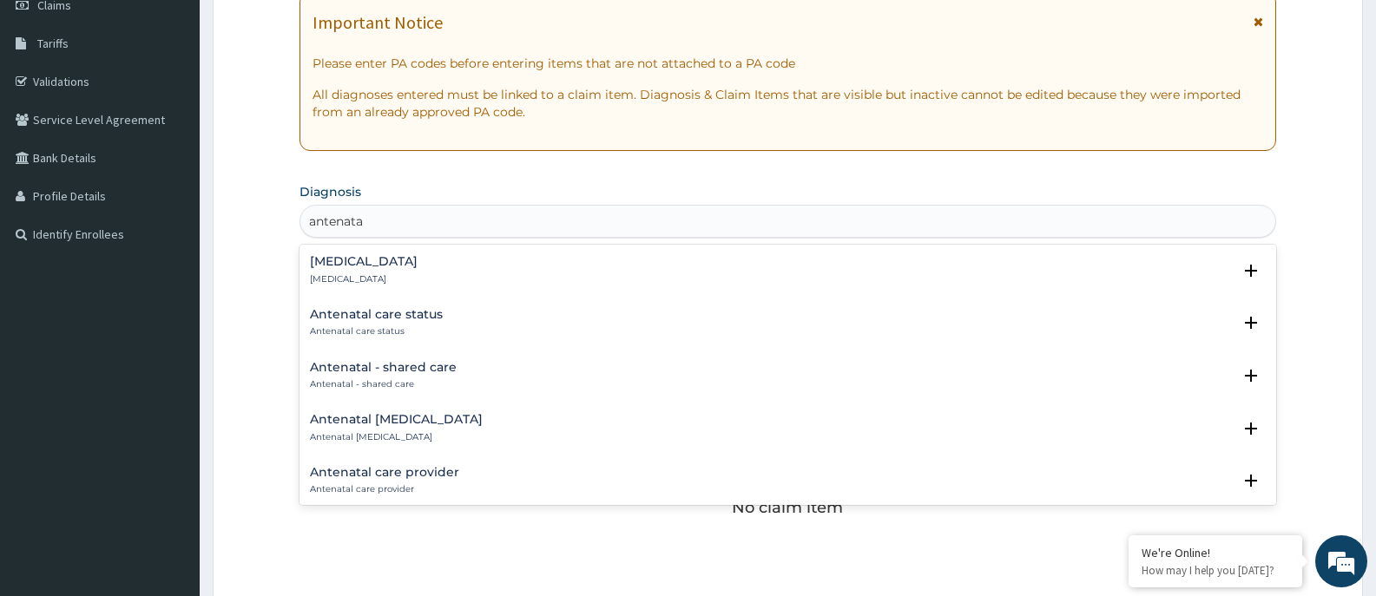
type input "antenatal"
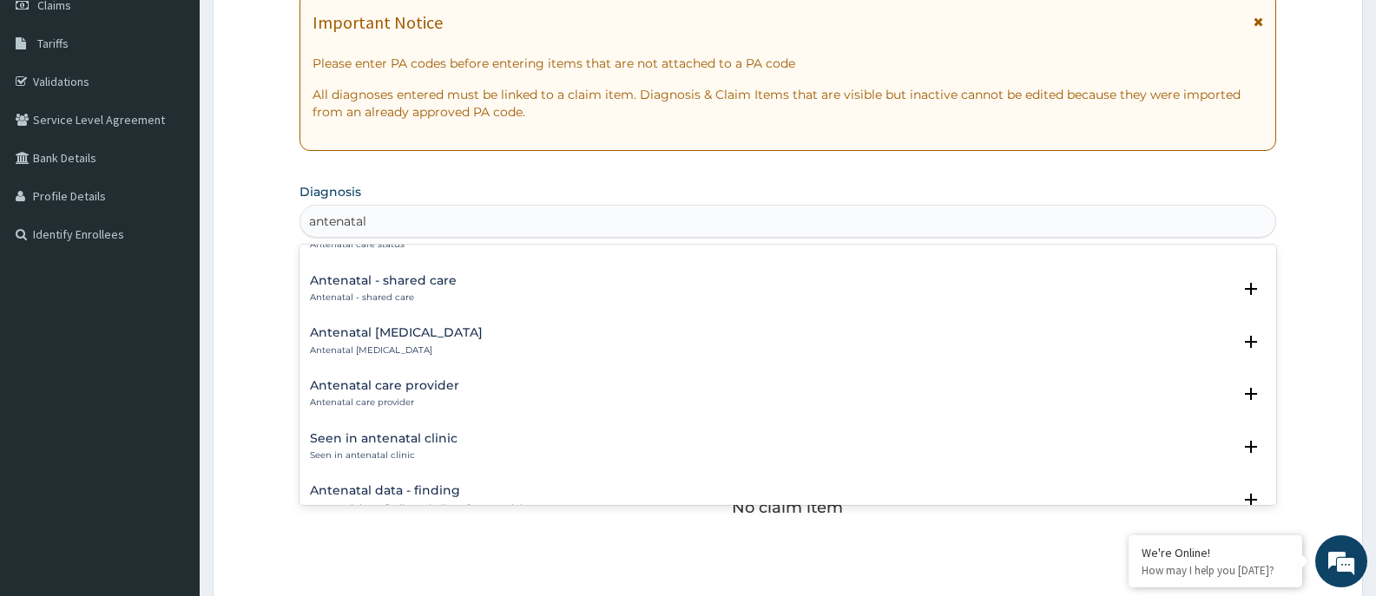
scroll to position [174, 0]
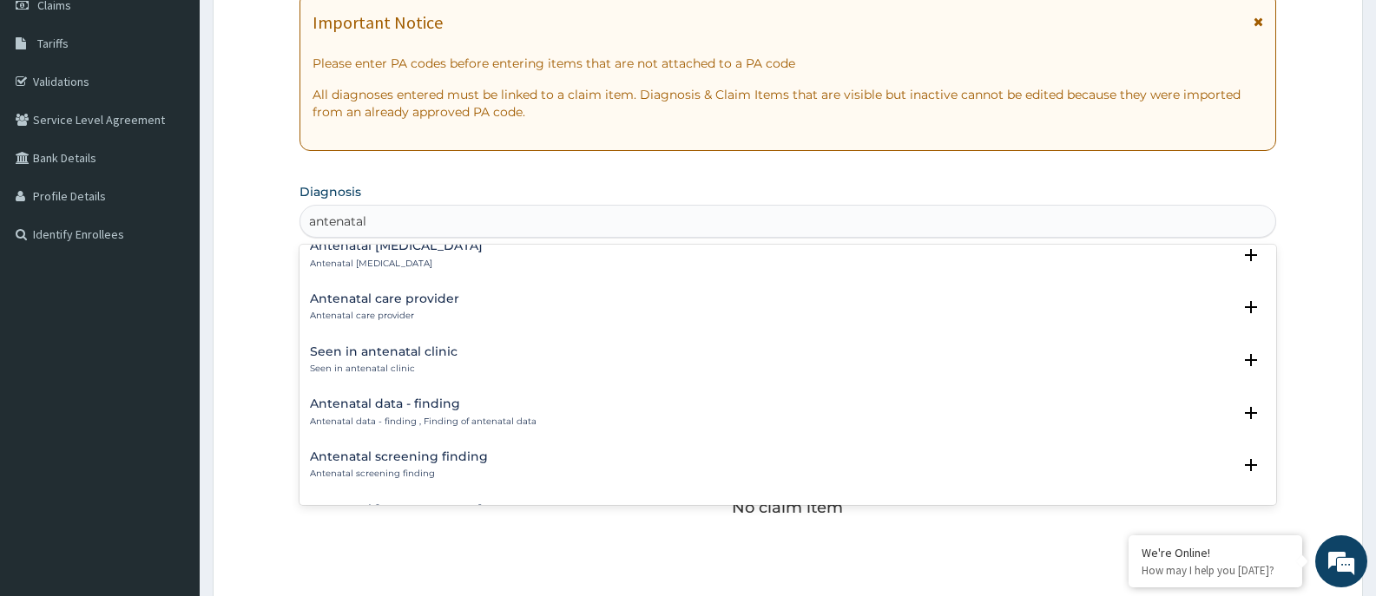
click at [389, 303] on h4 "Antenatal care provider" at bounding box center [384, 298] width 149 height 13
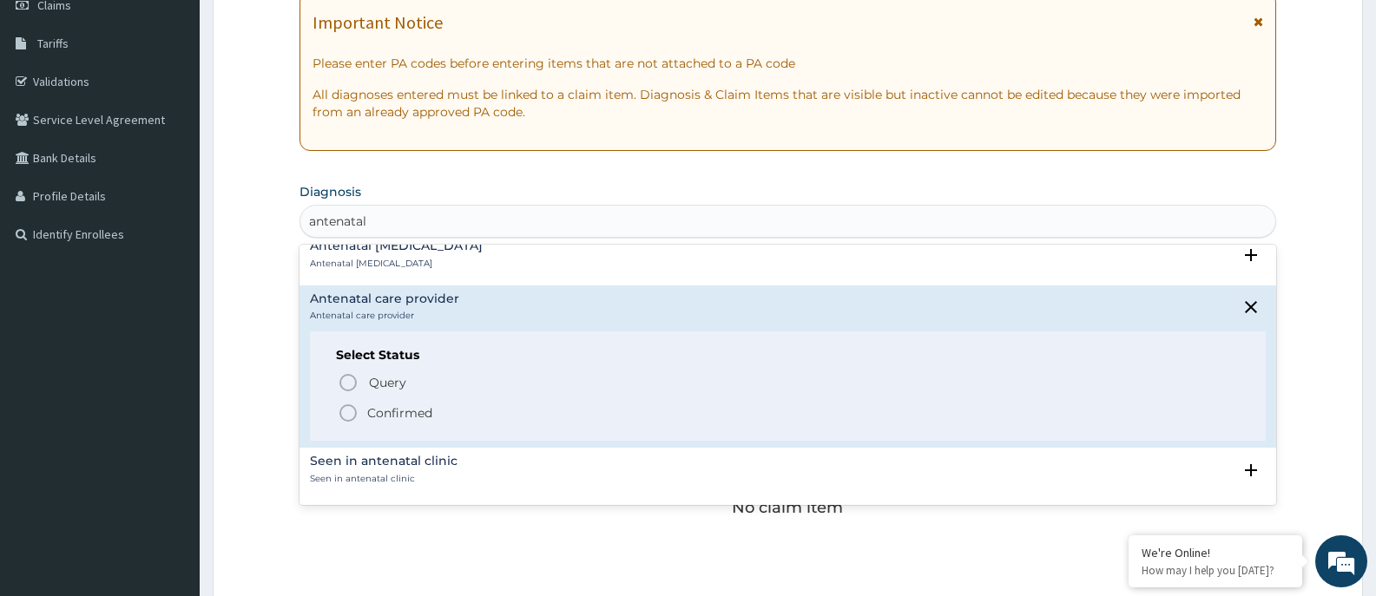
click at [605, 263] on div "Antenatal [MEDICAL_DATA] Antenatal [MEDICAL_DATA]" at bounding box center [788, 255] width 956 height 30
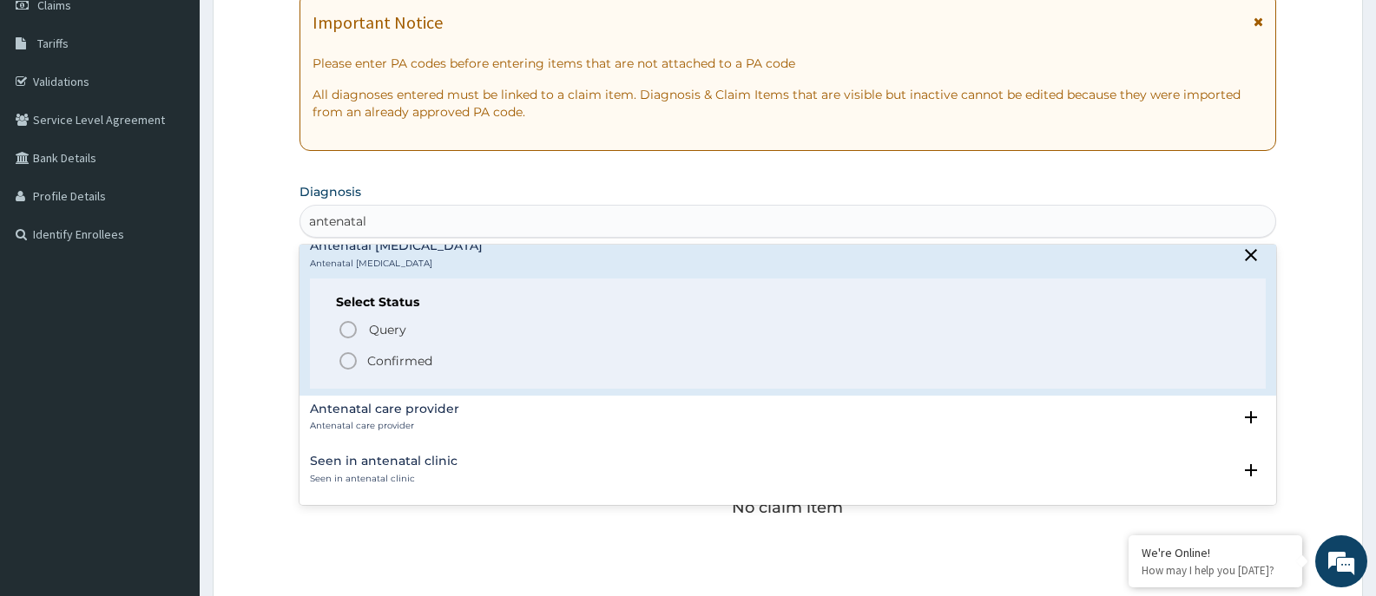
click at [621, 499] on div "Seen in antenatal clinic Seen in antenatal clinic Select Status Query Query cov…" at bounding box center [787, 474] width 976 height 53
click at [611, 497] on div "Seen in antenatal clinic Seen in antenatal clinic Select Status Query Query cov…" at bounding box center [787, 474] width 976 height 53
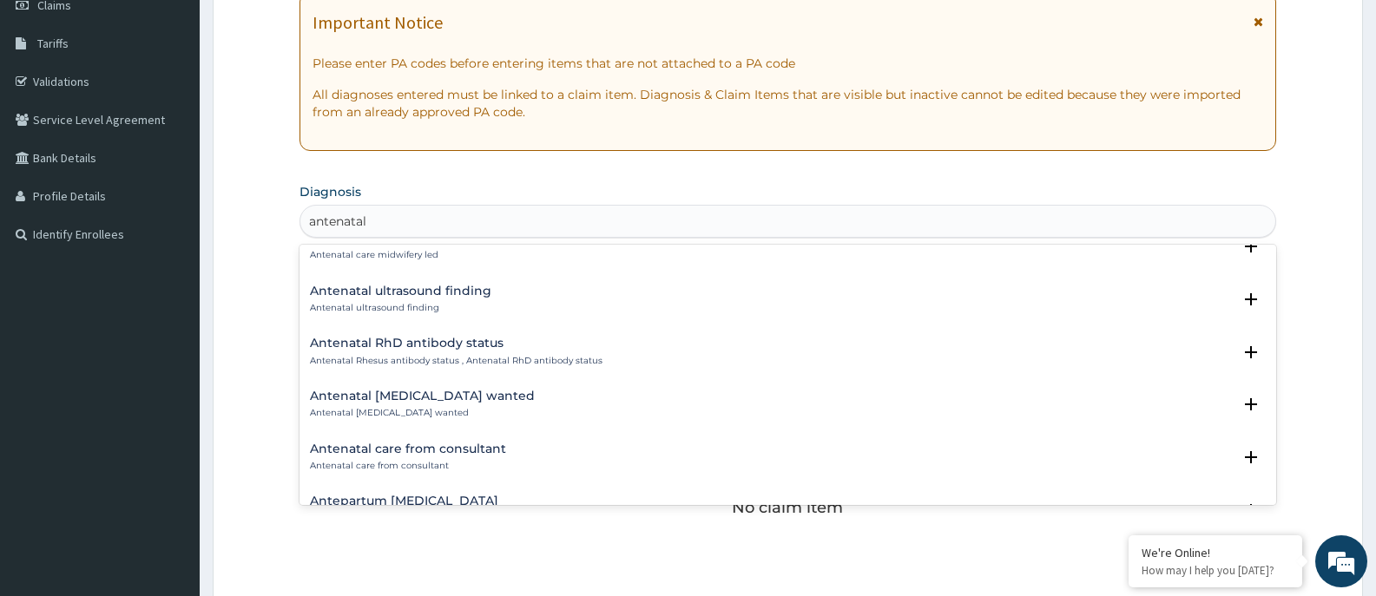
scroll to position [694, 0]
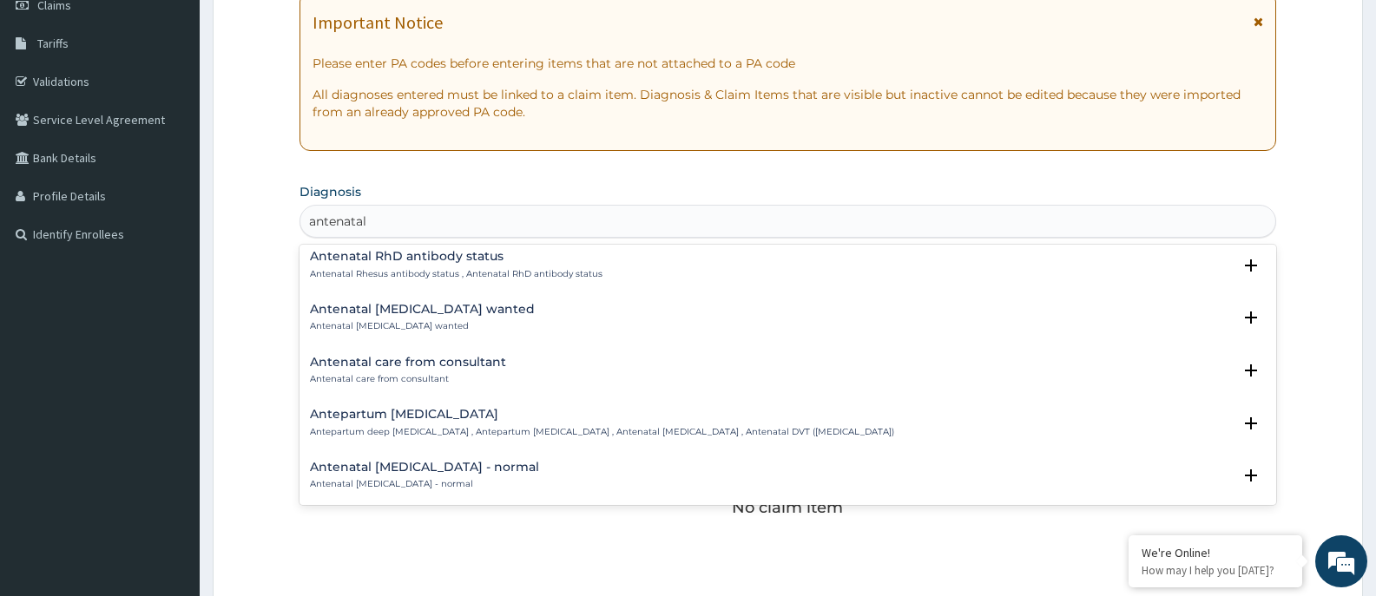
click at [439, 361] on h4 "Antenatal care from consultant" at bounding box center [408, 362] width 196 height 13
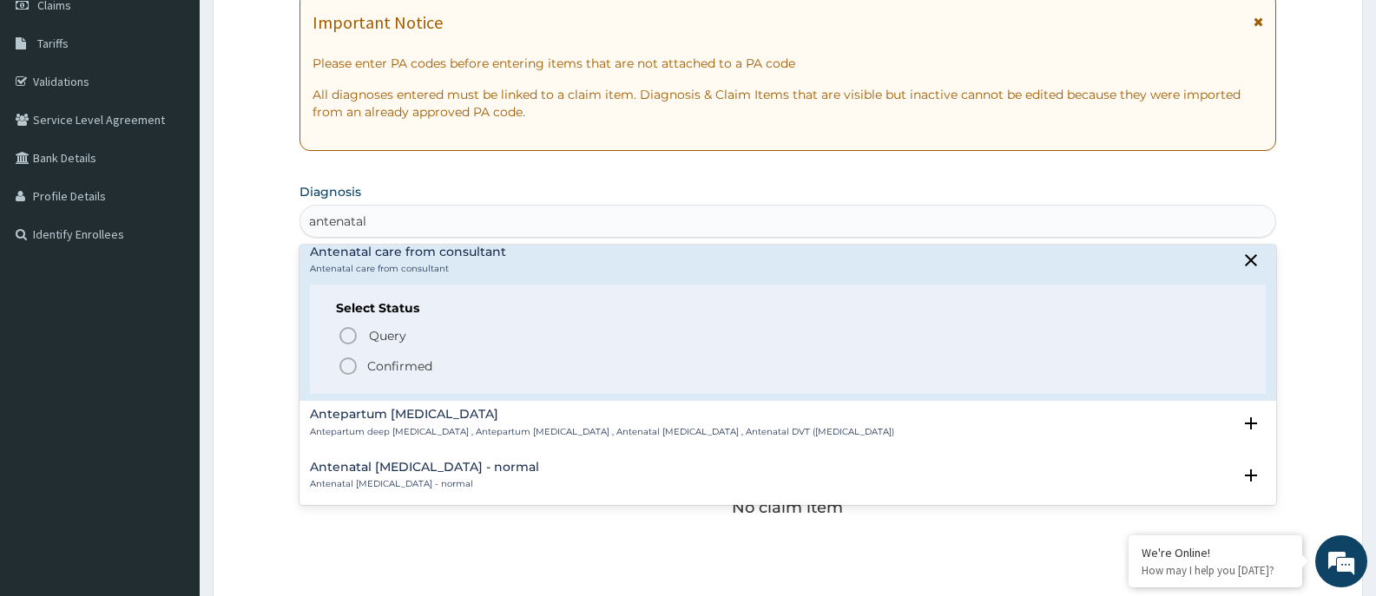
click at [392, 364] on p "Confirmed" at bounding box center [399, 366] width 65 height 17
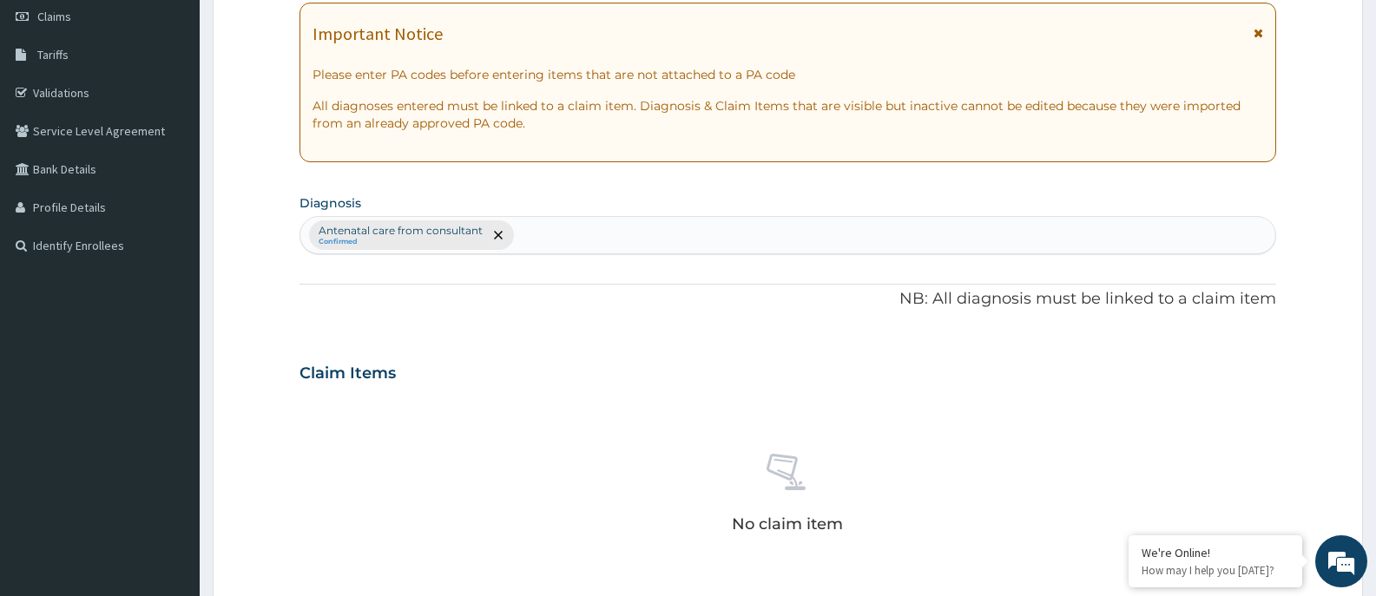
scroll to position [260, 0]
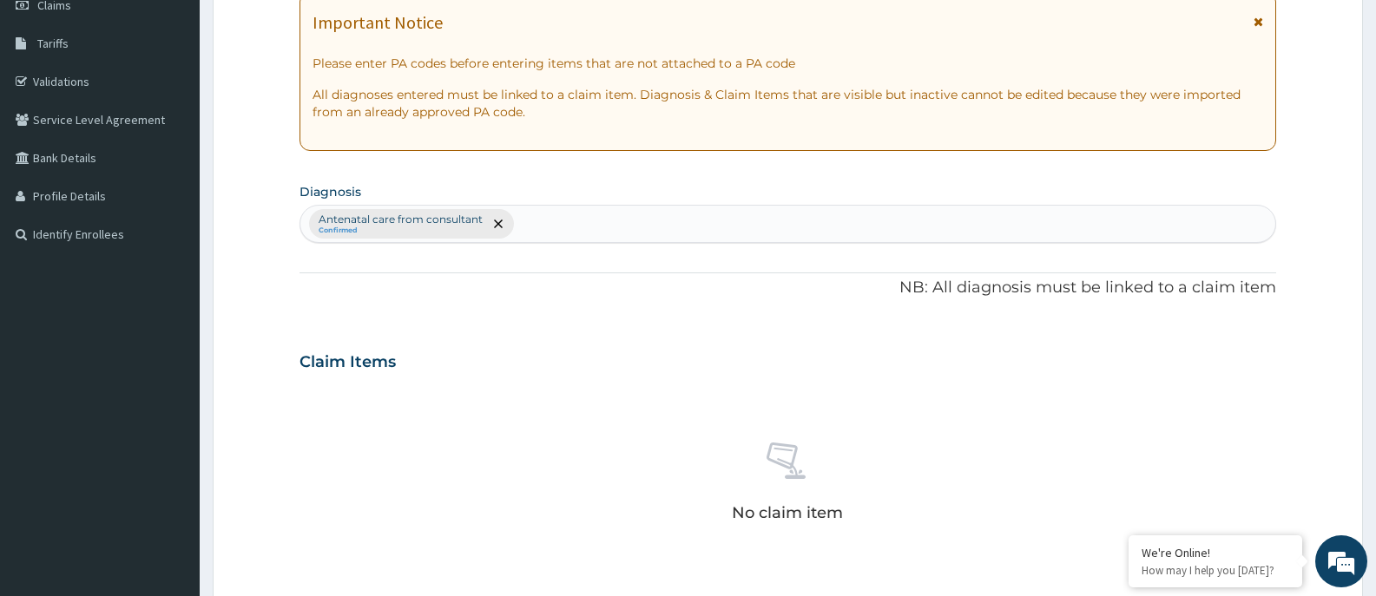
click at [572, 216] on div "Antenatal care from consultant Confirmed" at bounding box center [787, 224] width 975 height 36
click at [551, 227] on div "Antenatal care from consultant Confirmed" at bounding box center [787, 224] width 975 height 36
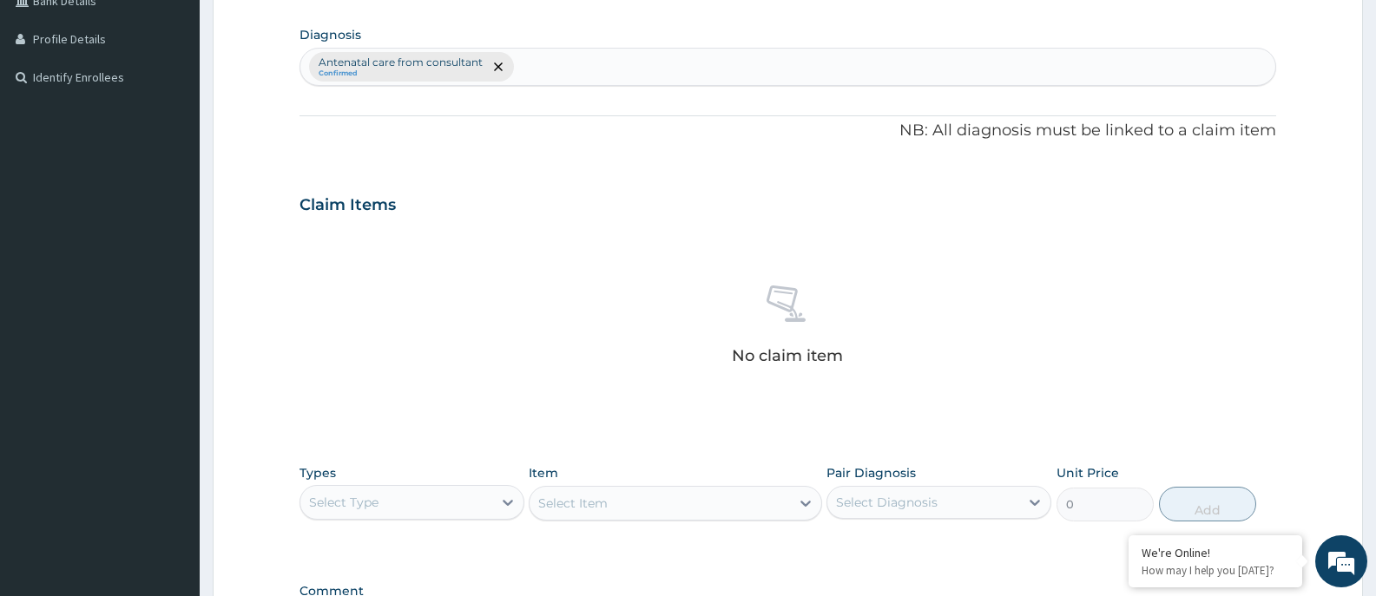
scroll to position [521, 0]
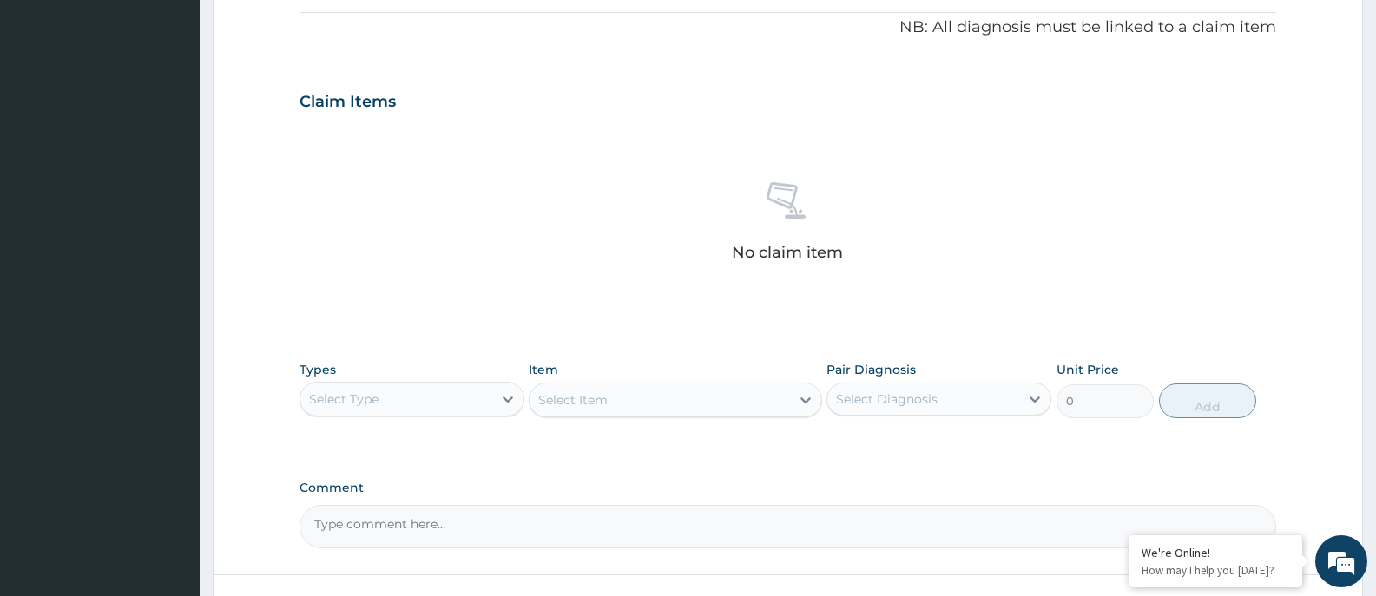
click at [469, 405] on div "Select Type" at bounding box center [396, 399] width 192 height 28
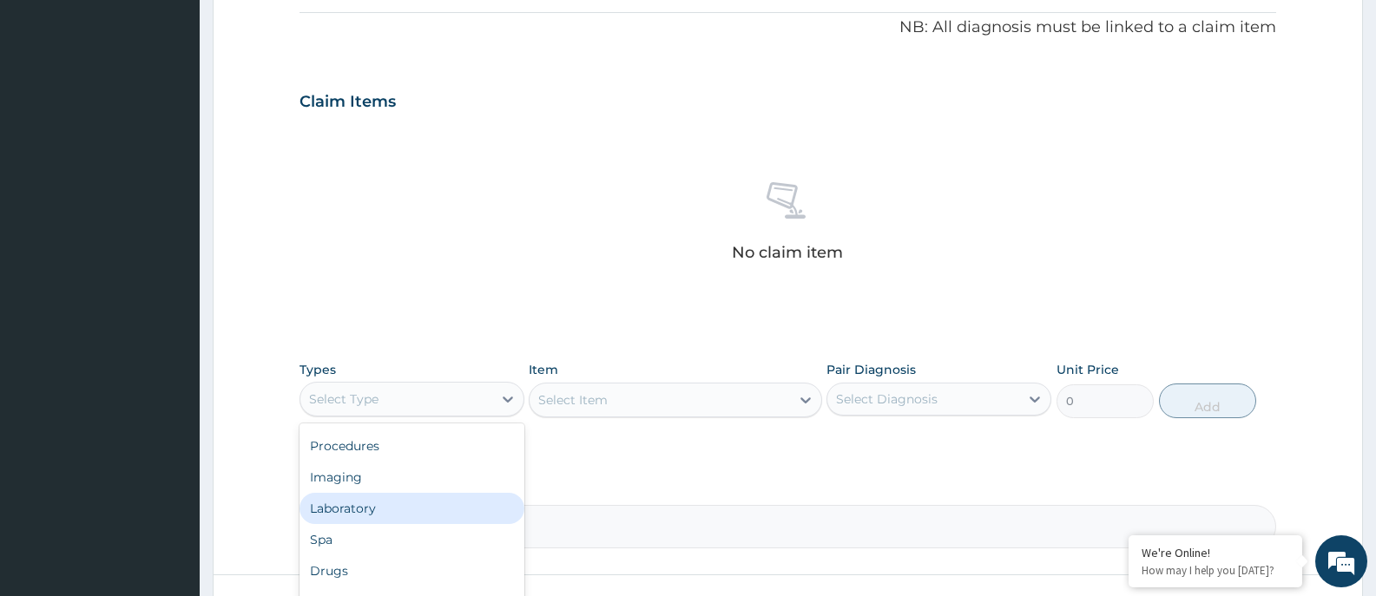
scroll to position [0, 0]
click at [362, 503] on div "Procedures" at bounding box center [411, 505] width 225 height 31
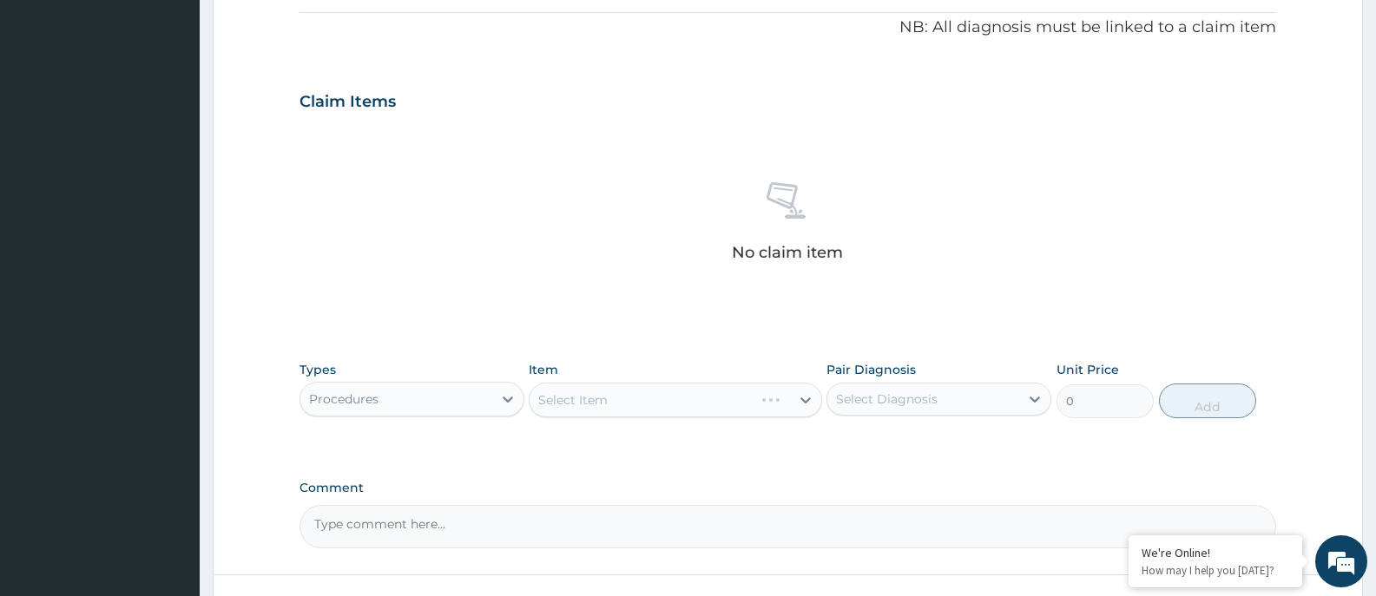
click at [646, 400] on div "Select Item" at bounding box center [675, 400] width 292 height 35
click at [726, 404] on div "Select Item" at bounding box center [659, 400] width 260 height 28
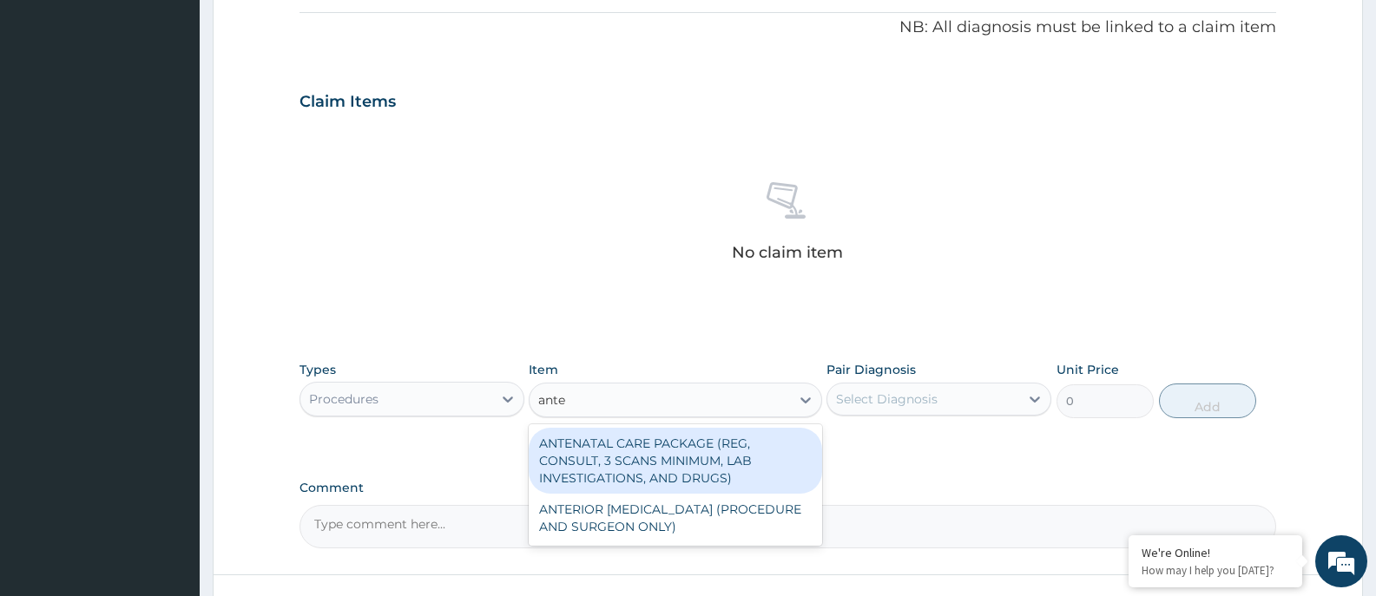
type input "anten"
click at [710, 462] on div "ANTENATAL CARE PACKAGE (REG, CONSULT, 3 SCANS MINIMUM, LAB INVESTIGATIONS, AND …" at bounding box center [675, 461] width 292 height 66
type input "56250"
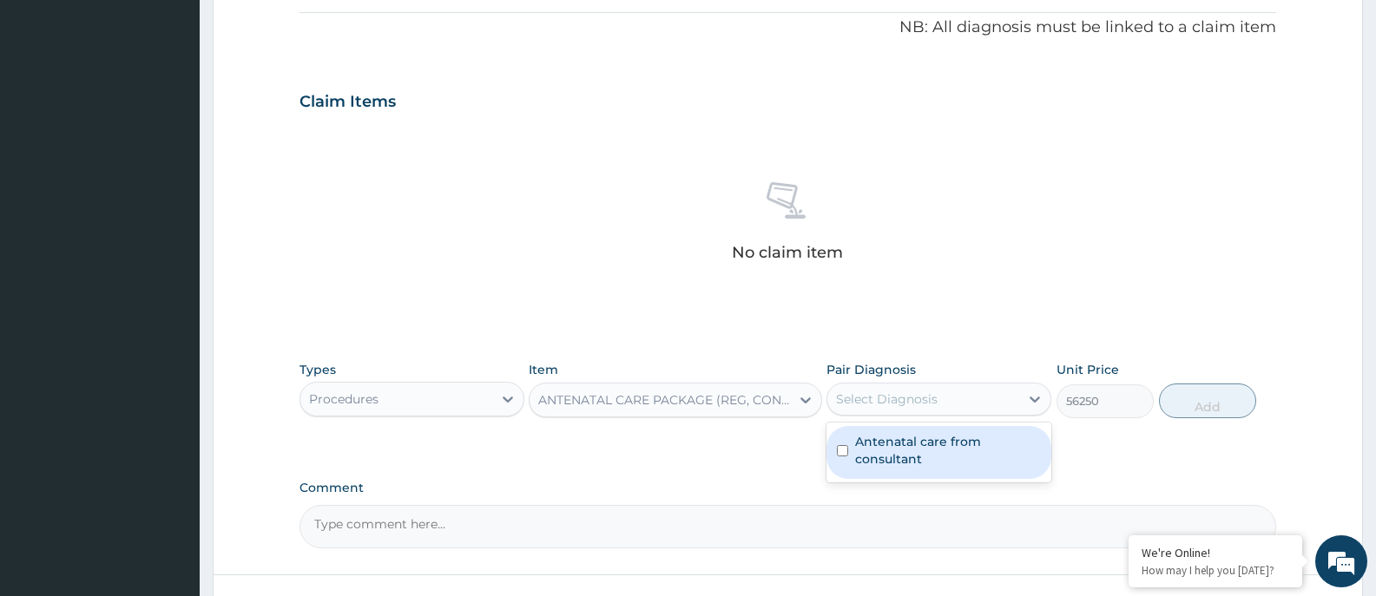
click at [951, 395] on div "Select Diagnosis" at bounding box center [923, 399] width 192 height 28
click at [954, 440] on label "Antenatal care from consultant" at bounding box center [948, 450] width 186 height 35
checkbox input "true"
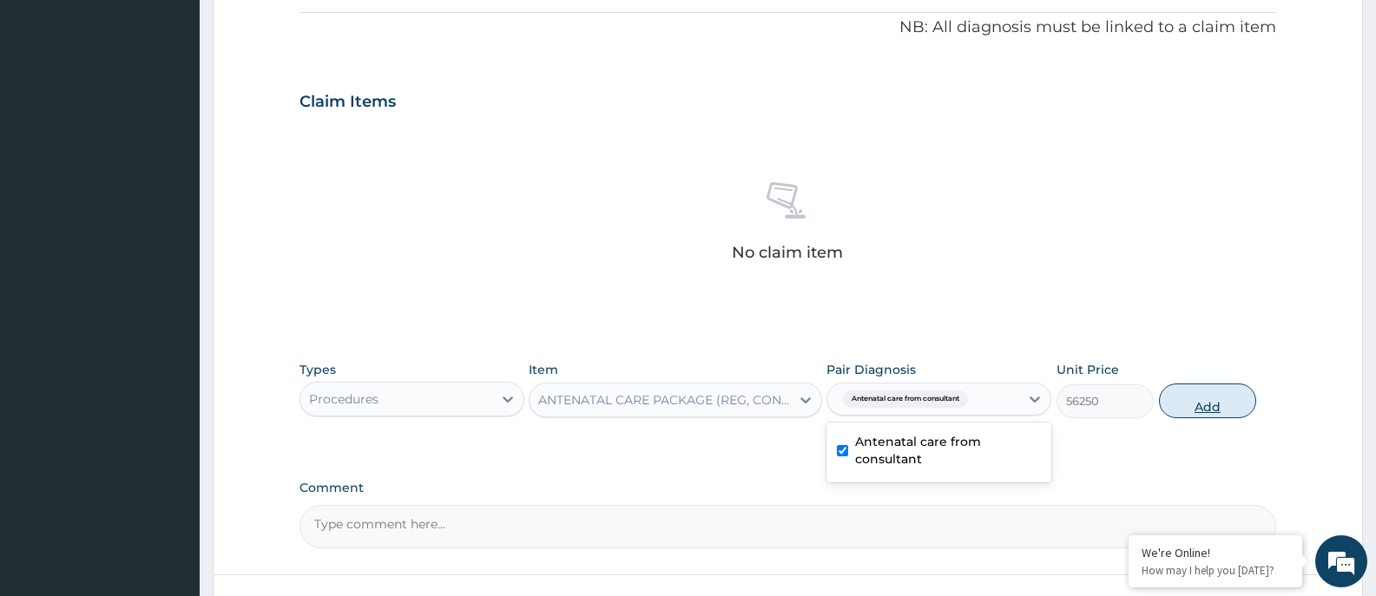
click at [1196, 399] on button "Add" at bounding box center [1207, 401] width 97 height 35
type input "0"
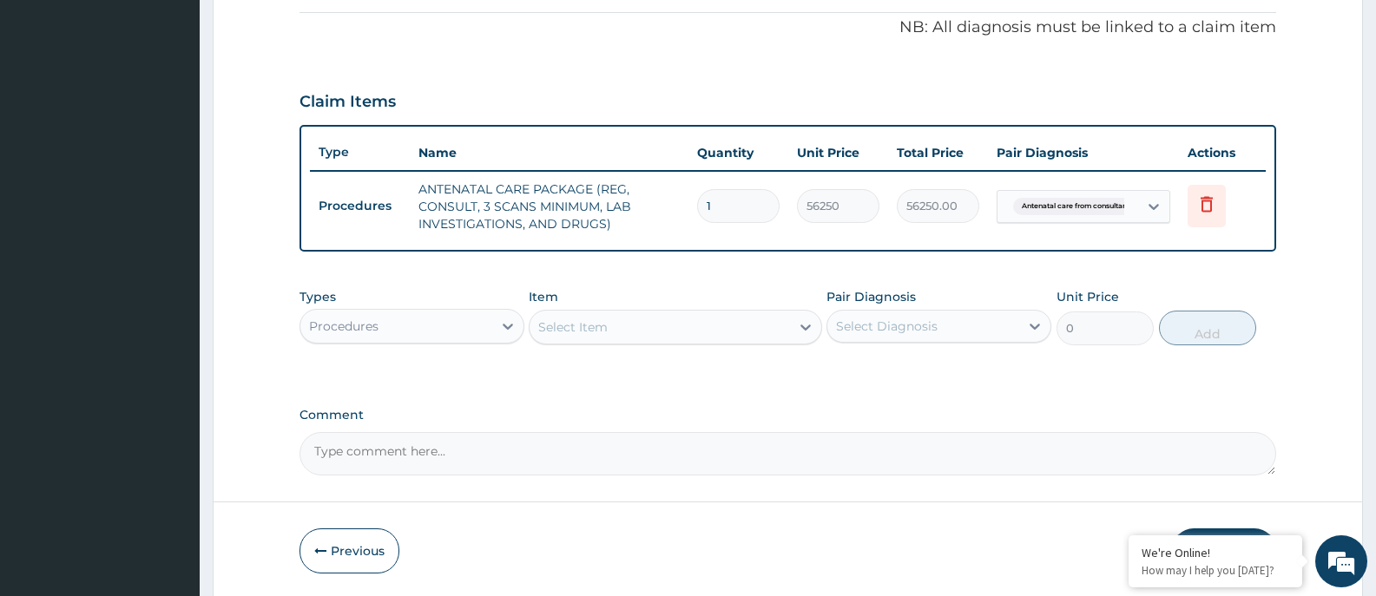
click at [617, 331] on div "Select Item" at bounding box center [659, 327] width 260 height 28
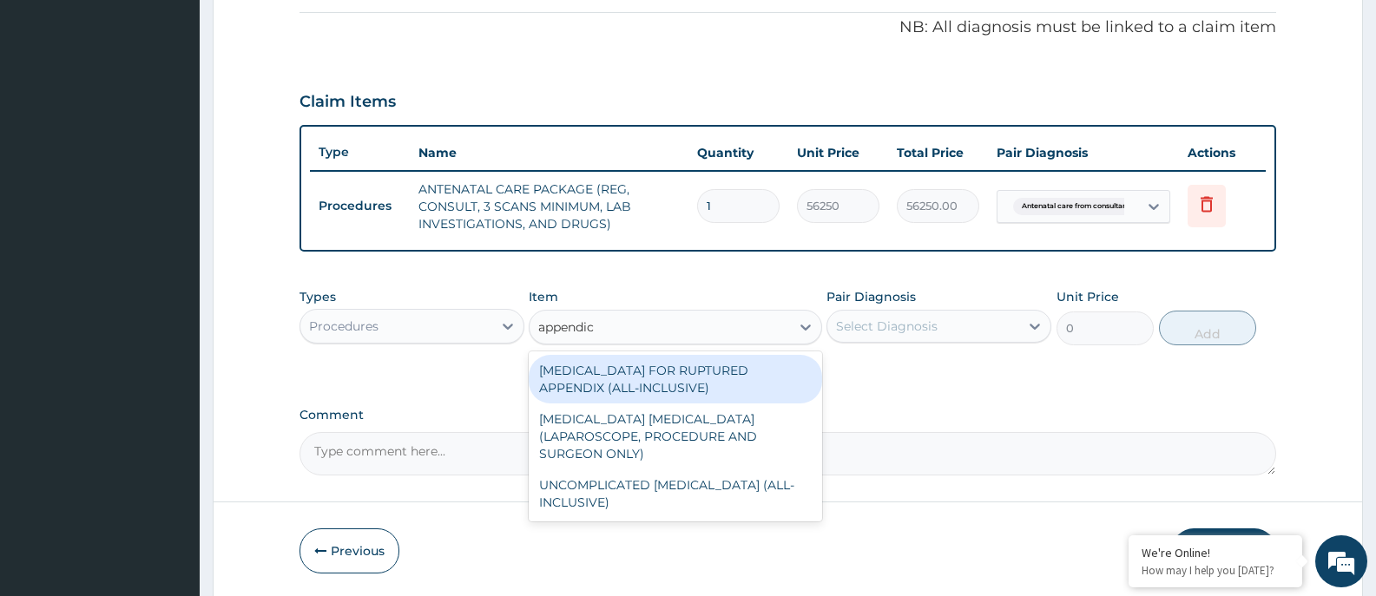
type input "appendice"
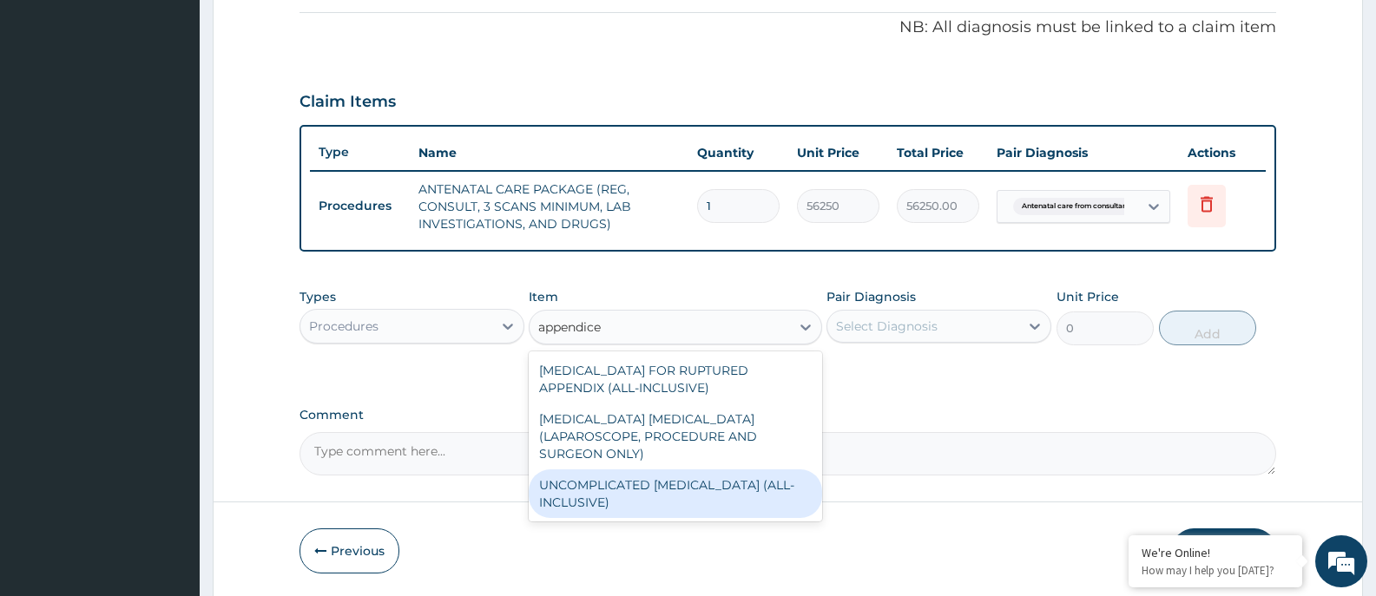
click at [706, 497] on div "UNCOMPLICATED [MEDICAL_DATA] (ALL-INCLUSIVE)" at bounding box center [675, 494] width 292 height 49
type input "262500"
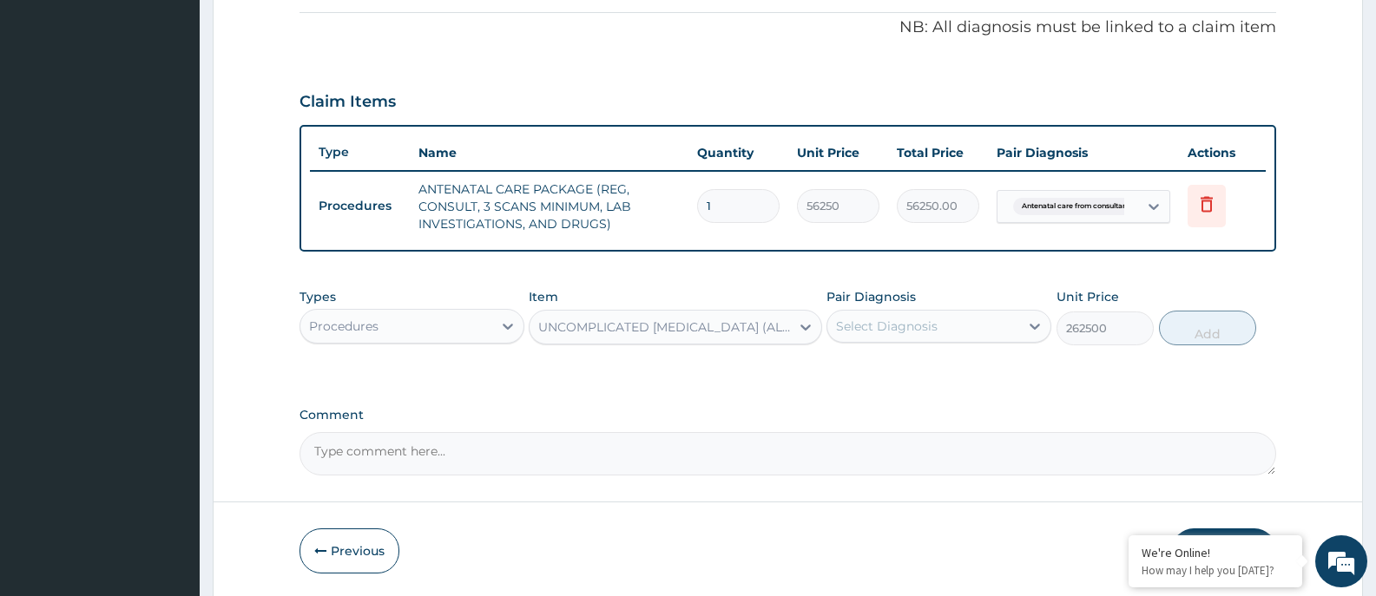
click at [684, 322] on div "UNCOMPLICATED [MEDICAL_DATA] (ALL-INCLUSIVE)" at bounding box center [664, 327] width 253 height 17
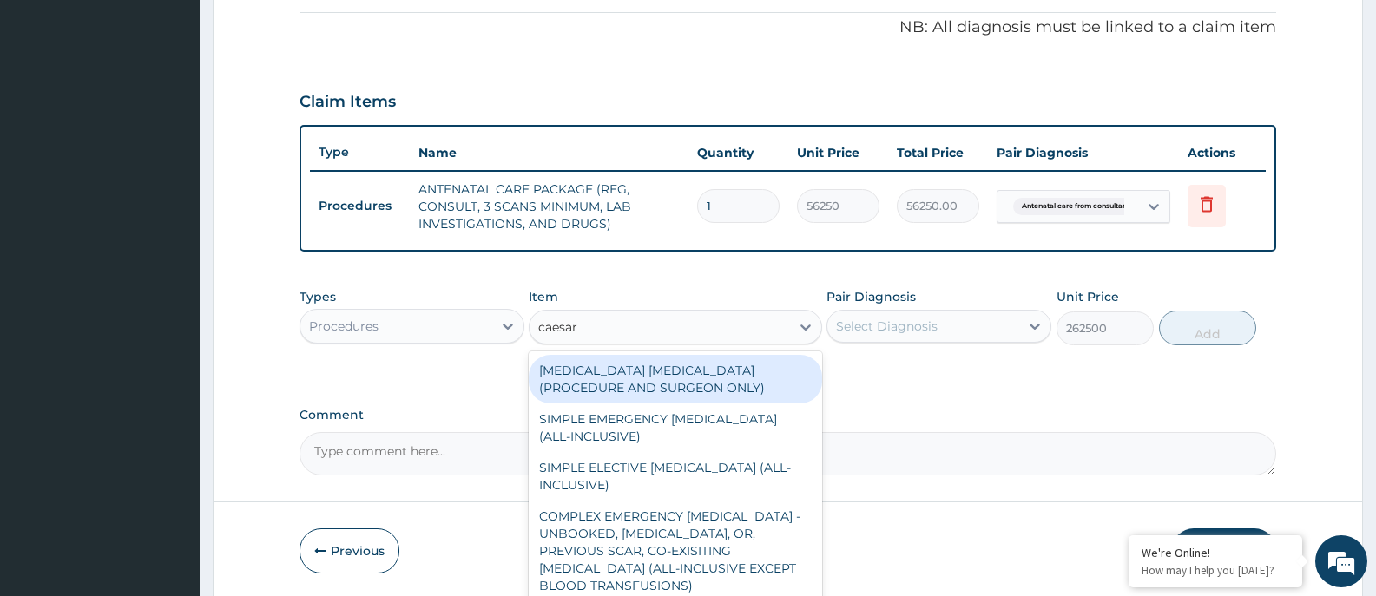
type input "caesare"
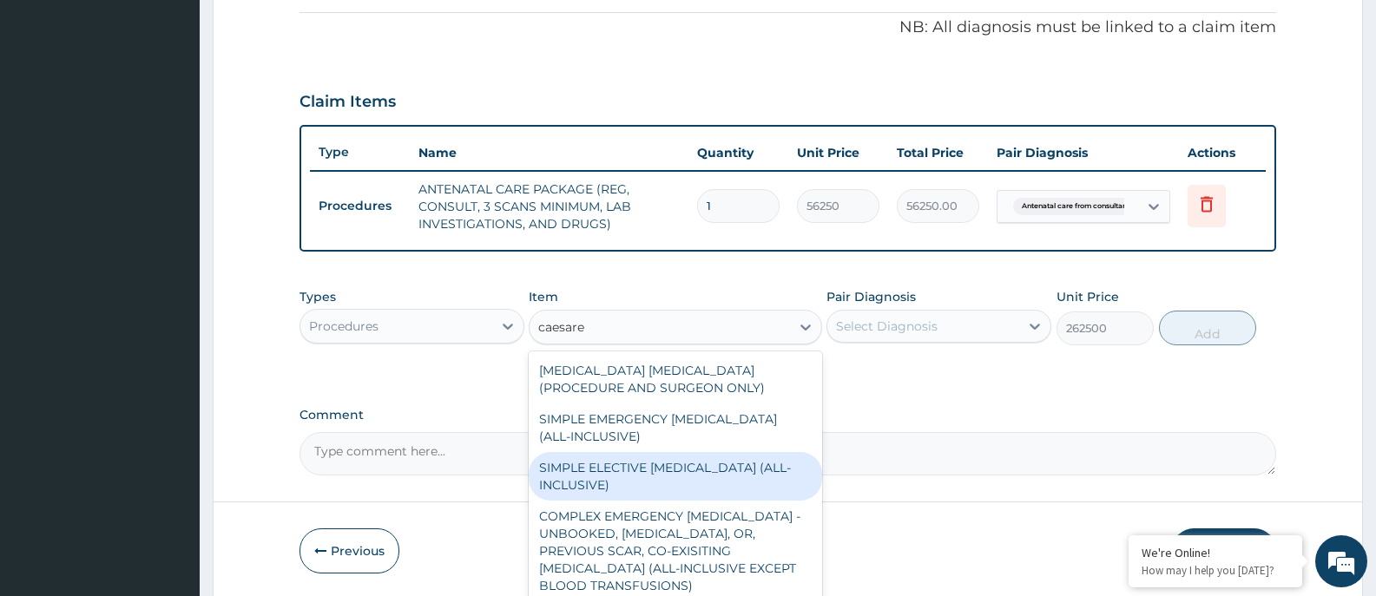
click at [701, 470] on div "SIMPLE ELECTIVE [MEDICAL_DATA] (ALL-INCLUSIVE)" at bounding box center [675, 476] width 292 height 49
type input "375000"
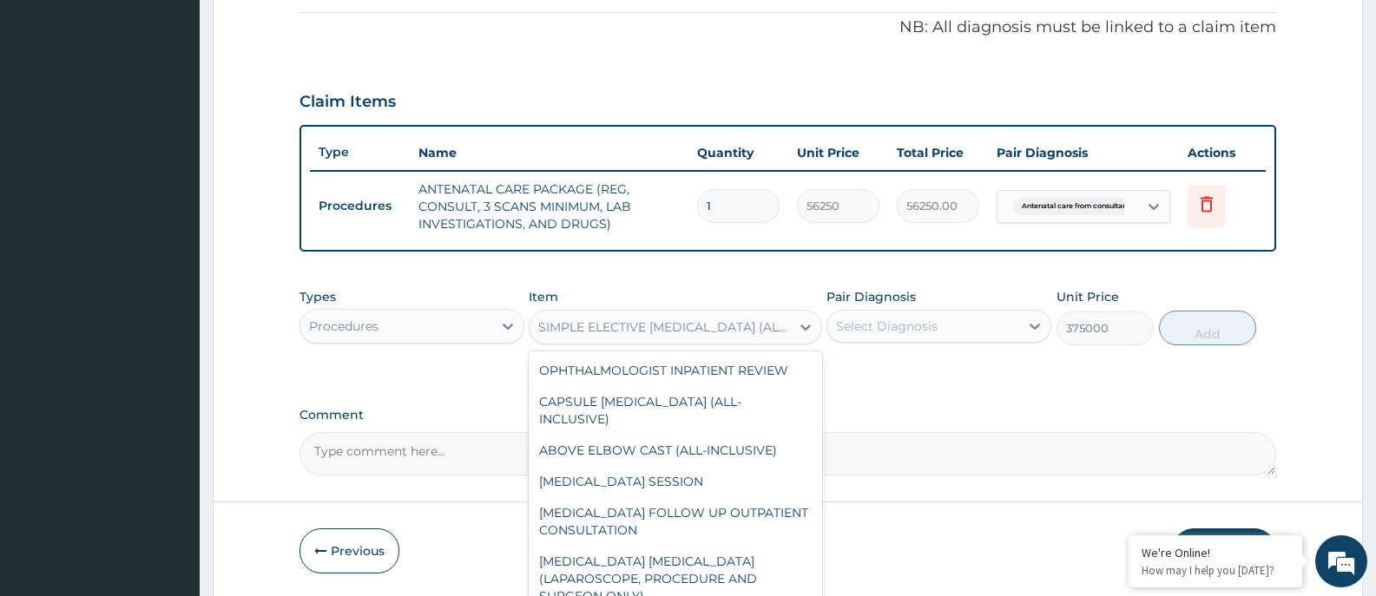
click at [680, 330] on div "SIMPLE ELECTIVE [MEDICAL_DATA] (ALL-INCLUSIVE)" at bounding box center [664, 327] width 253 height 17
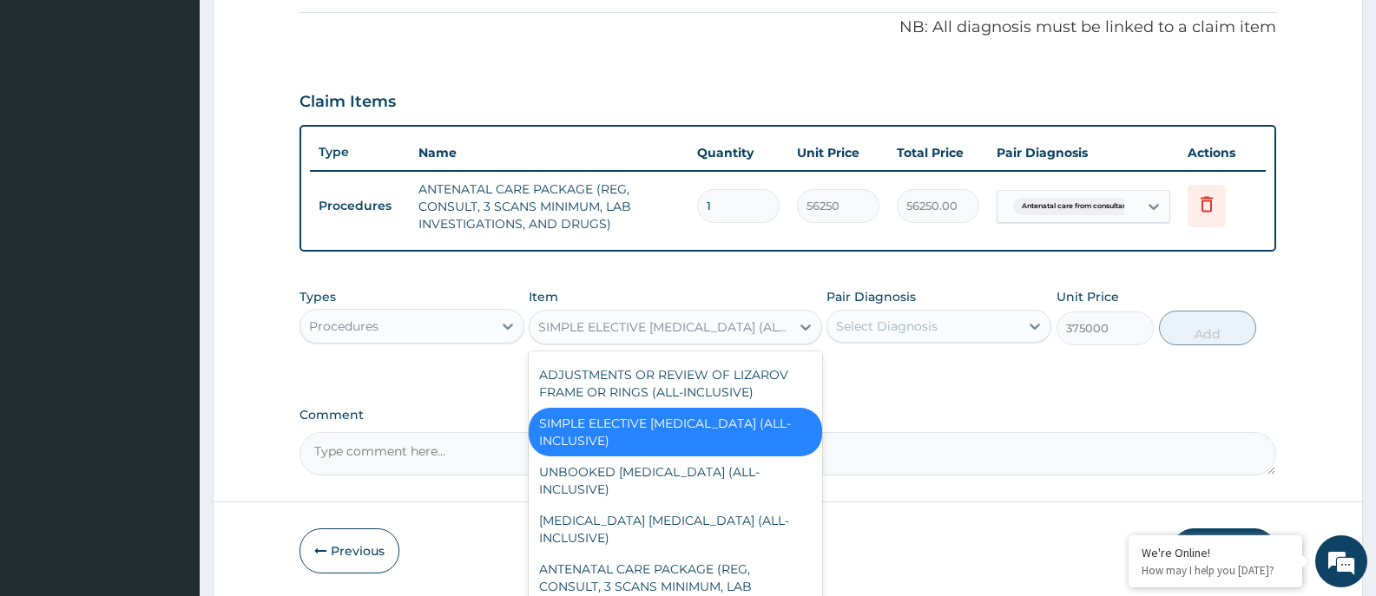
click at [666, 286] on div "Types Procedures Item option SIMPLE ELECTIVE [MEDICAL_DATA] (ALL-INCLUSIVE), se…" at bounding box center [787, 316] width 976 height 75
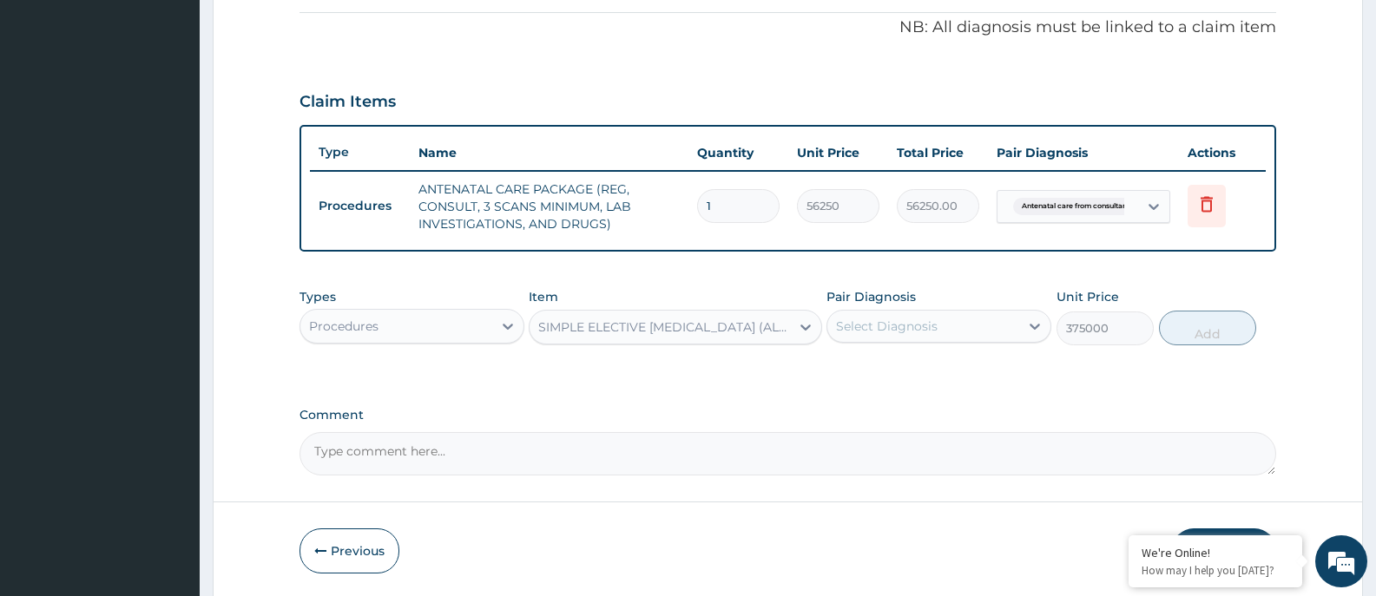
click at [667, 326] on div "SIMPLE ELECTIVE [MEDICAL_DATA] (ALL-INCLUSIVE)" at bounding box center [664, 327] width 253 height 17
click at [567, 38] on p "NB: All diagnosis must be linked to a claim item" at bounding box center [787, 27] width 976 height 23
